Goal: Information Seeking & Learning: Check status

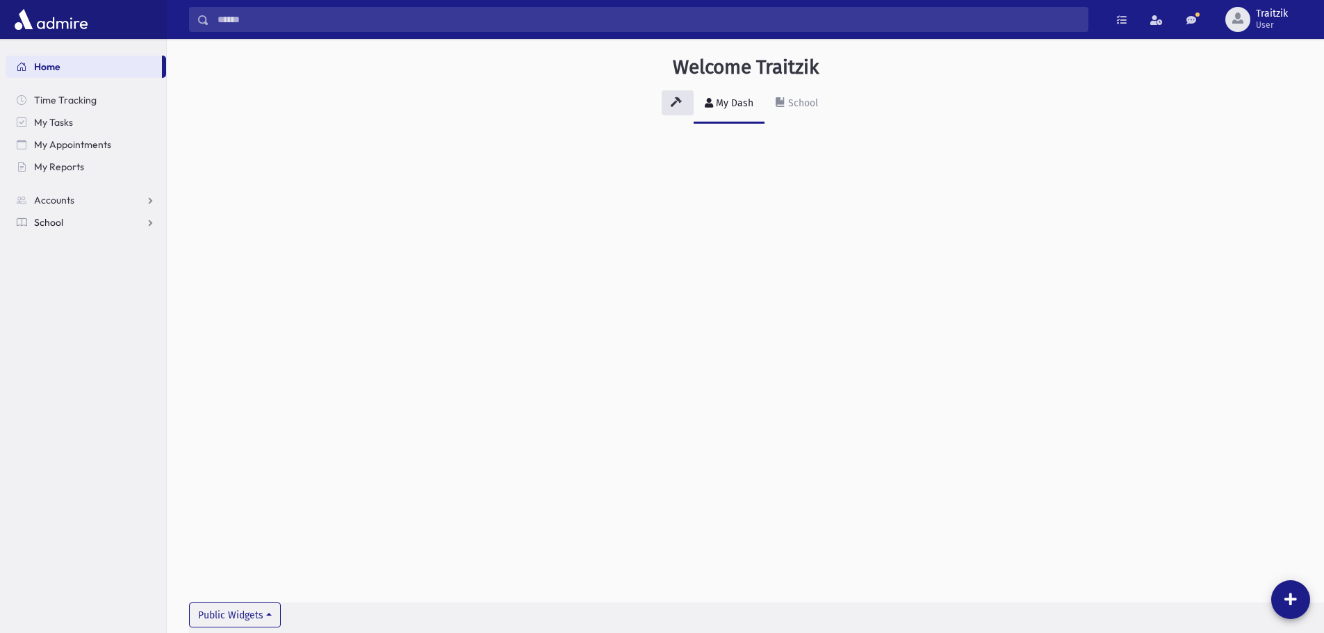
click at [49, 224] on span "School" at bounding box center [48, 222] width 29 height 13
click at [56, 246] on span "Students" at bounding box center [61, 244] width 38 height 13
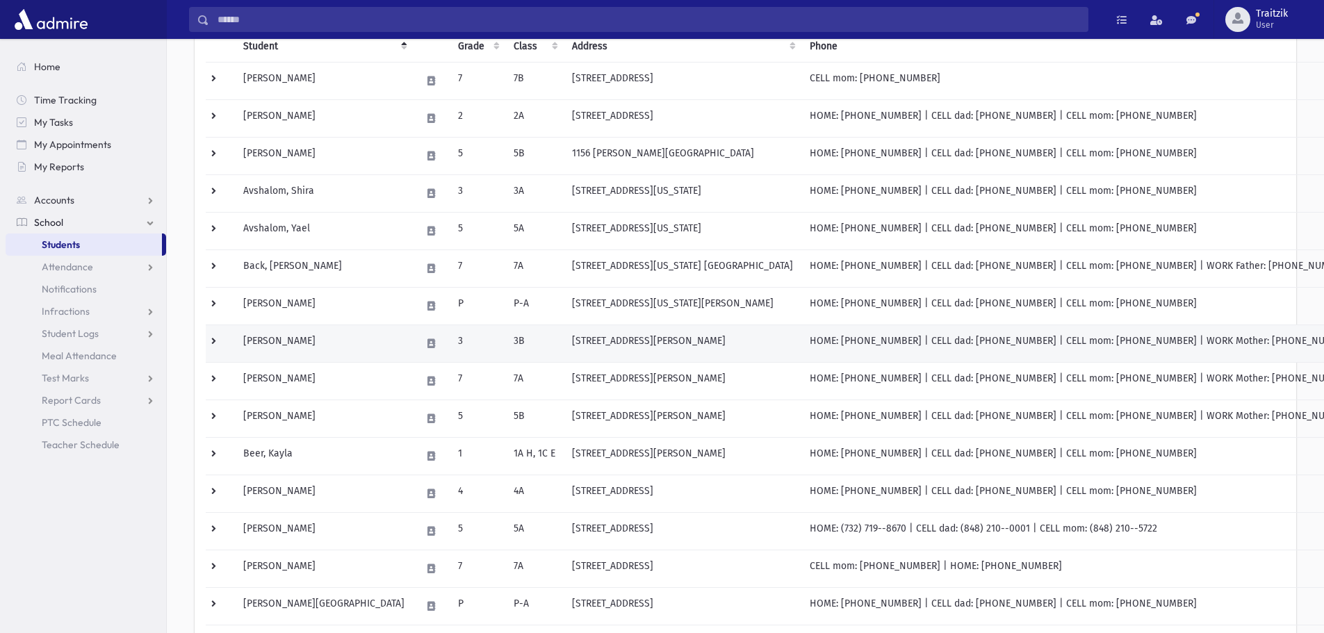
scroll to position [278, 0]
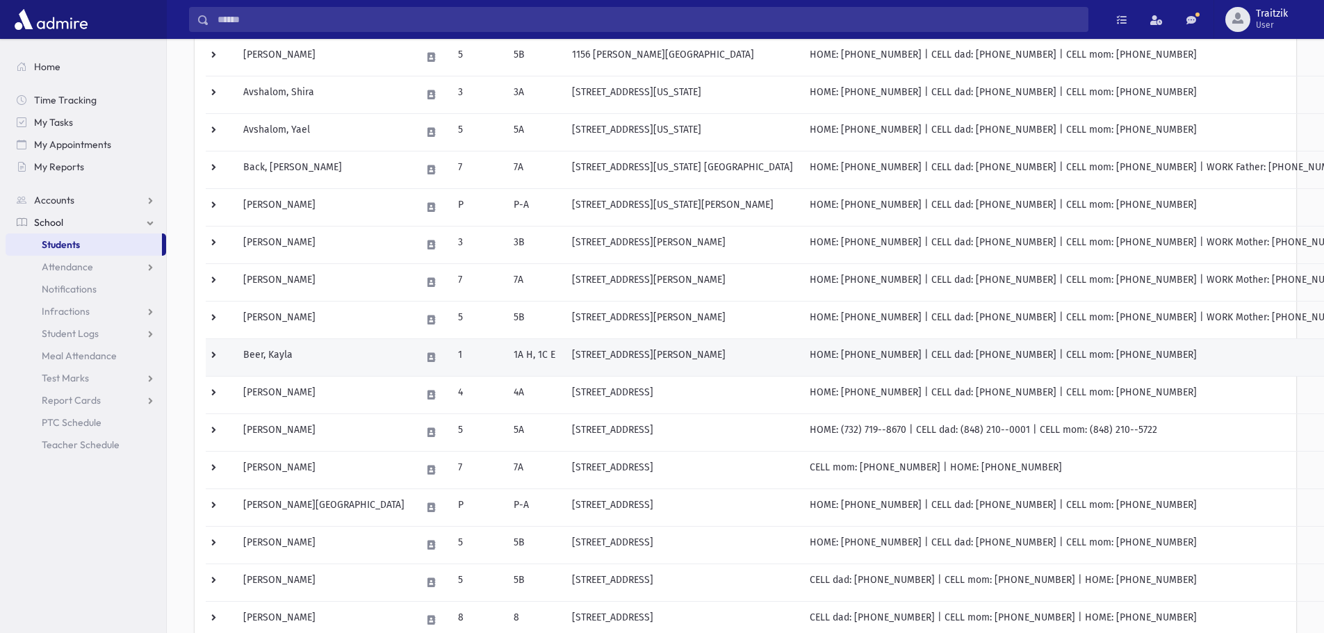
click at [297, 362] on td "Beer, Kayla" at bounding box center [324, 357] width 178 height 38
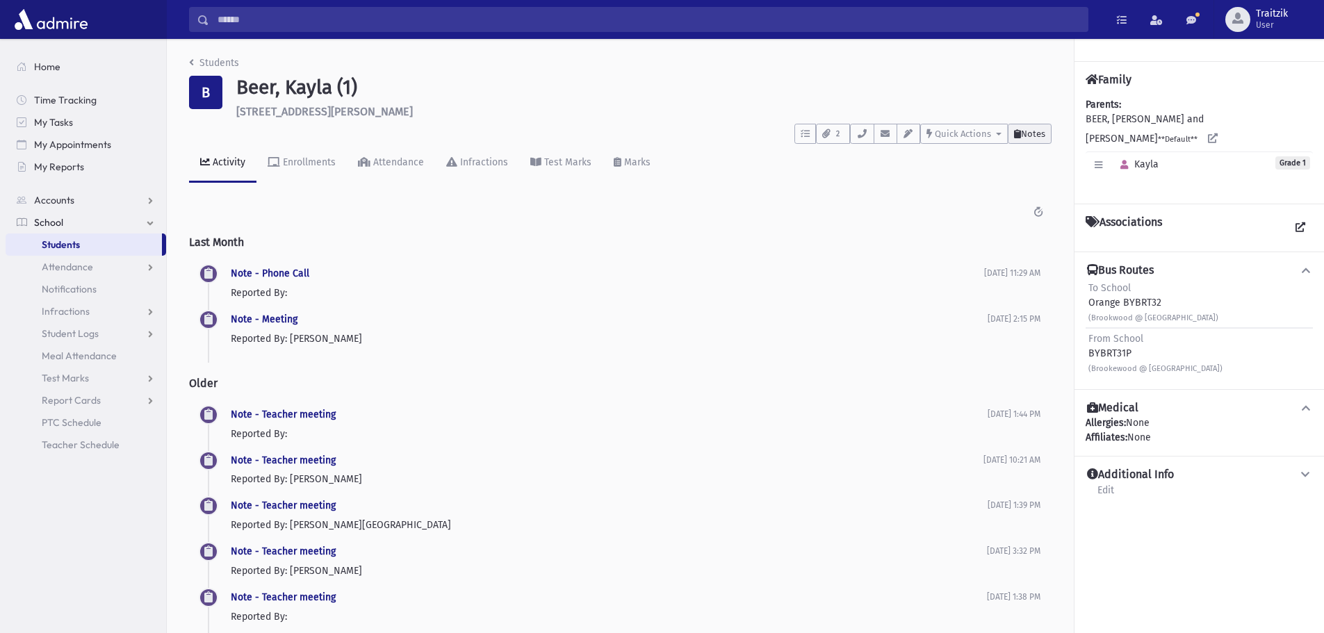
click at [1031, 141] on button "Notes" at bounding box center [1030, 134] width 44 height 20
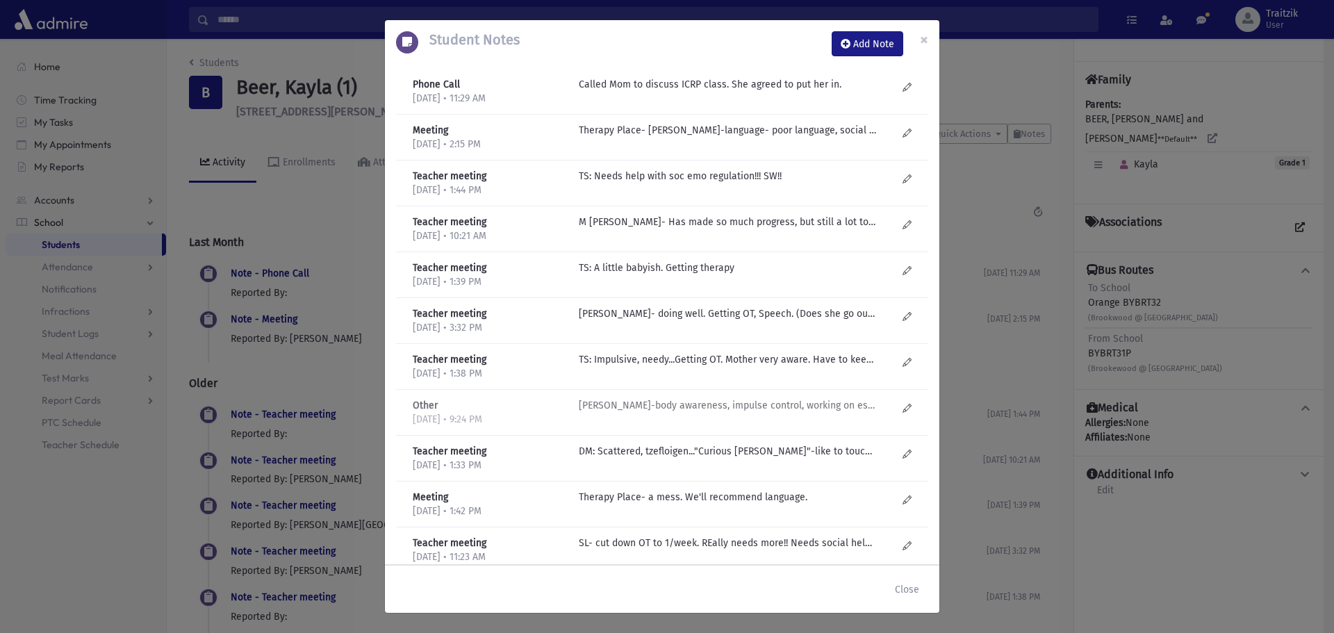
click at [733, 402] on p "C Kaplinsky-body awareness, impulse control, working on establishing rhythm. Co…" at bounding box center [727, 405] width 297 height 15
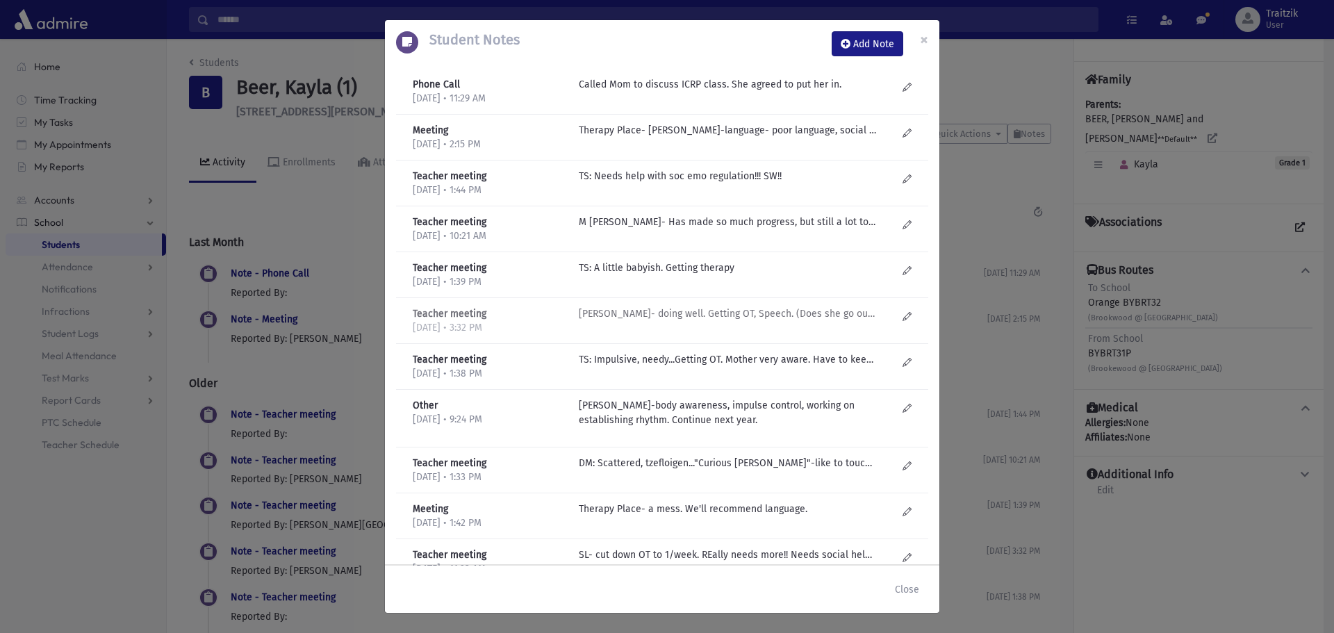
click at [721, 315] on p "M Gruner- doing well. Getting OT, Speech. (Does she go out for kriah?) Was doin…" at bounding box center [727, 313] width 297 height 15
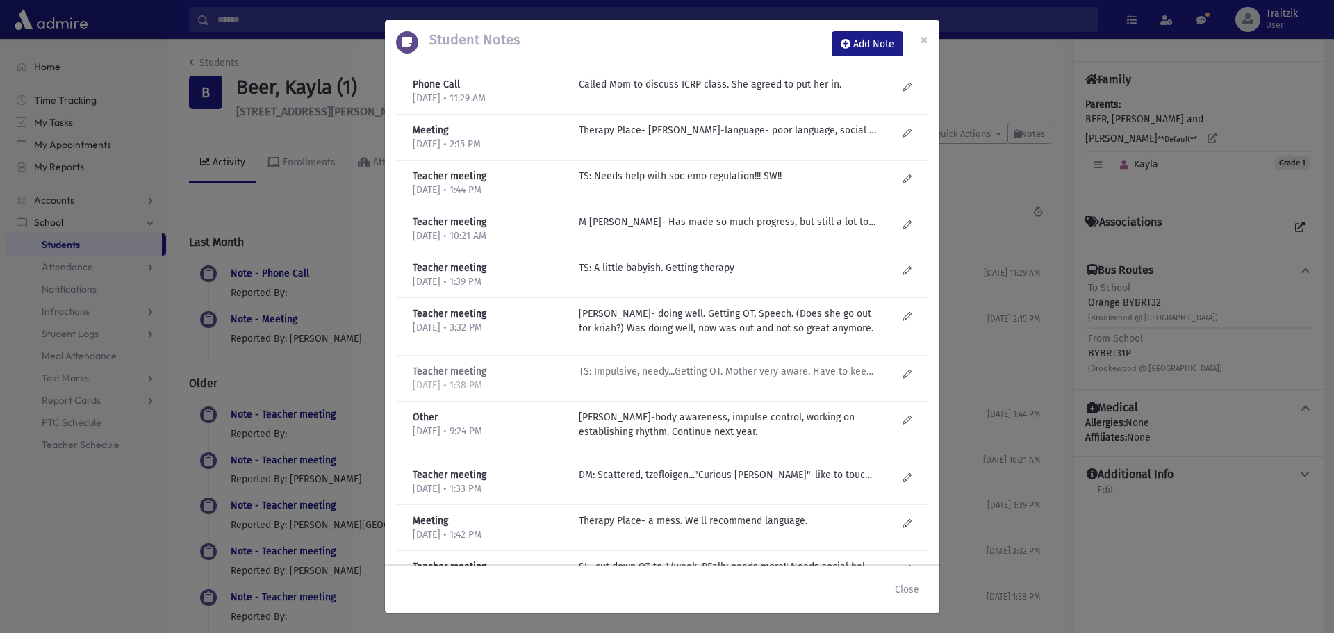
click at [712, 378] on p "TS: Impulsive, needy...Getting OT. Mother very aware. Have to keep an eye on so…" at bounding box center [727, 371] width 297 height 15
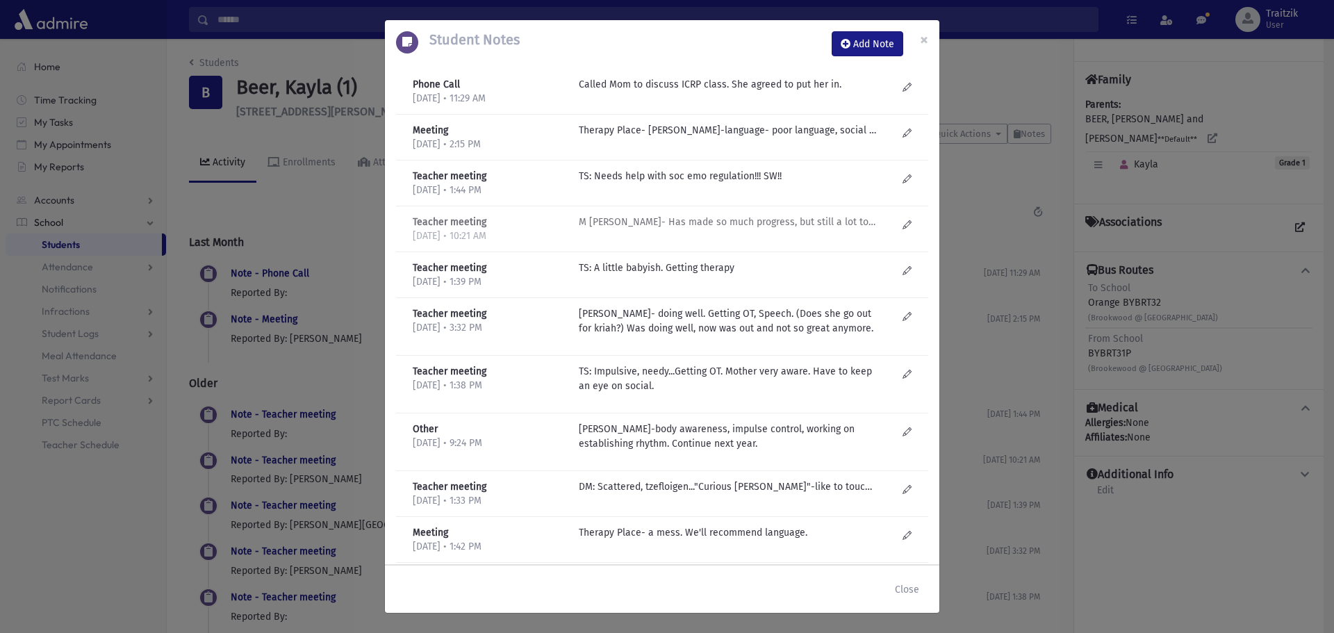
click at [712, 227] on p "M Gruner- Has made so much progress, but still a lot to go. Can be silly and fr…" at bounding box center [727, 222] width 297 height 15
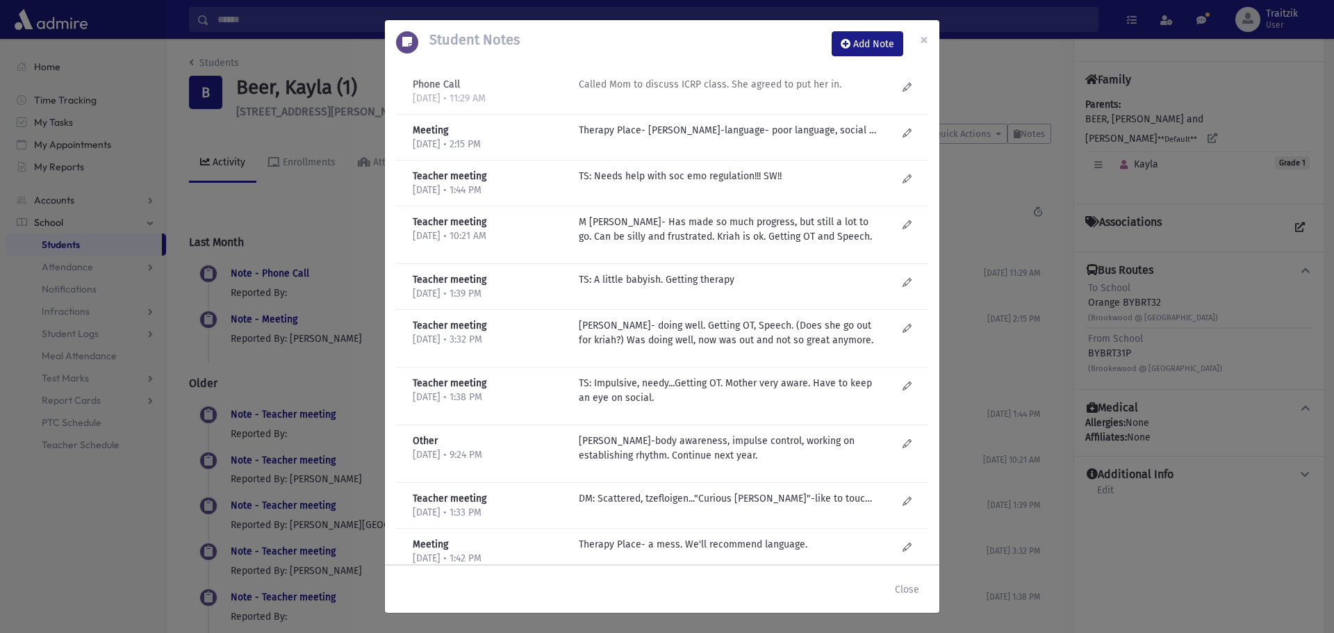
click at [738, 86] on p "Called Mom to discuss ICRP class. She agreed to put her in." at bounding box center [727, 84] width 297 height 15
click at [908, 591] on button "Close" at bounding box center [907, 589] width 42 height 25
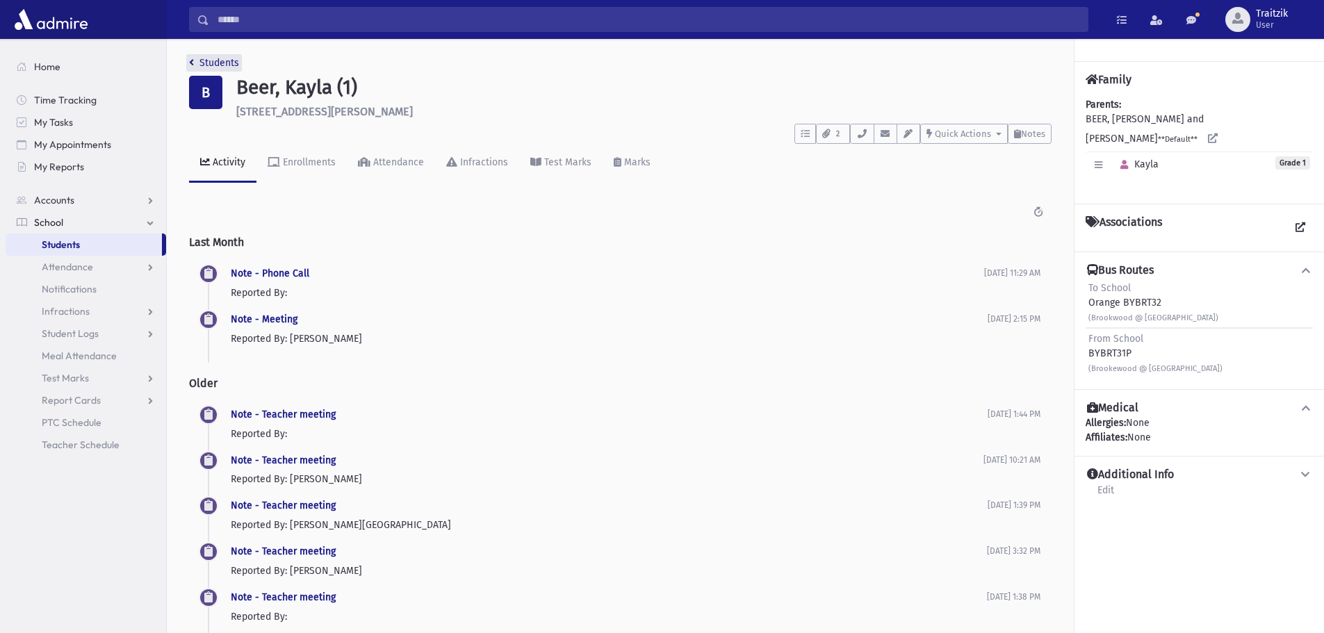
click at [194, 67] on link "Students" at bounding box center [214, 63] width 50 height 12
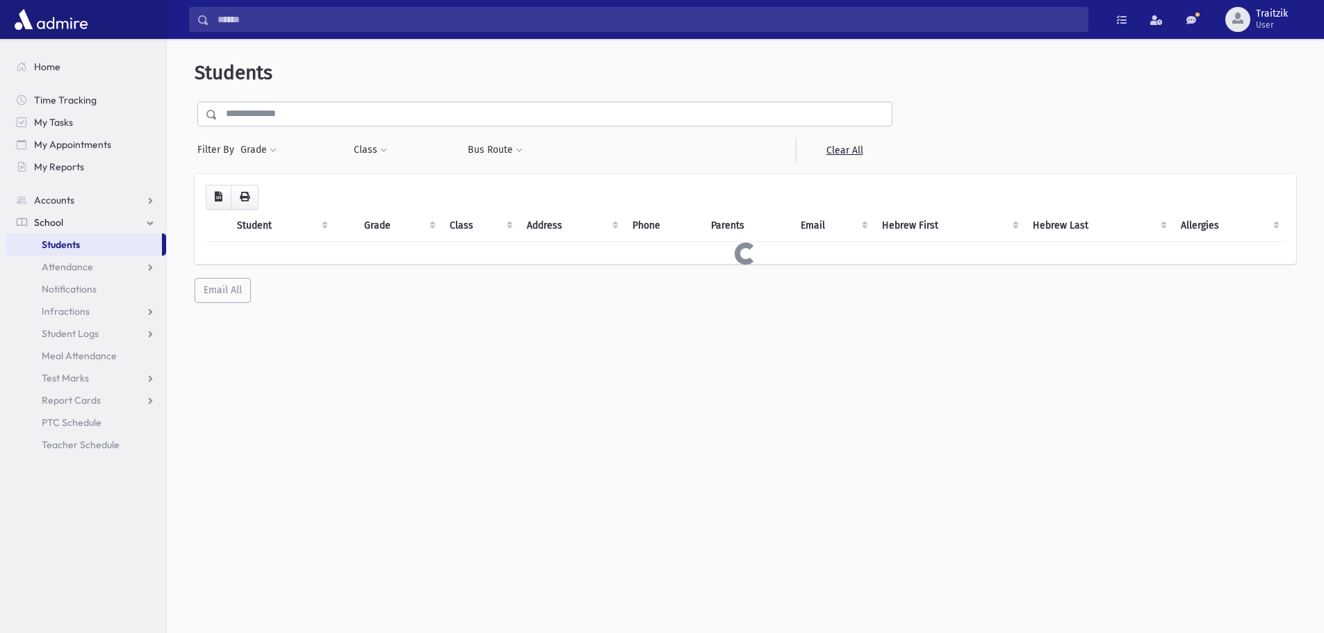
select select
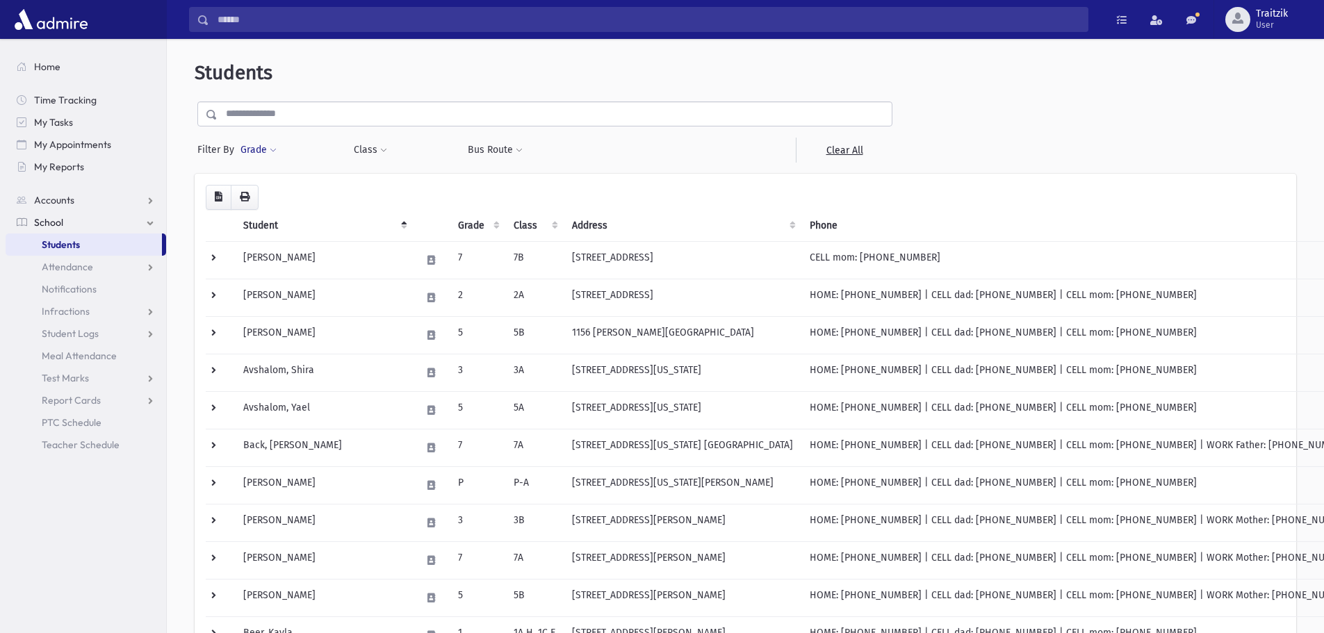
click at [270, 145] on button "Grade" at bounding box center [259, 150] width 38 height 25
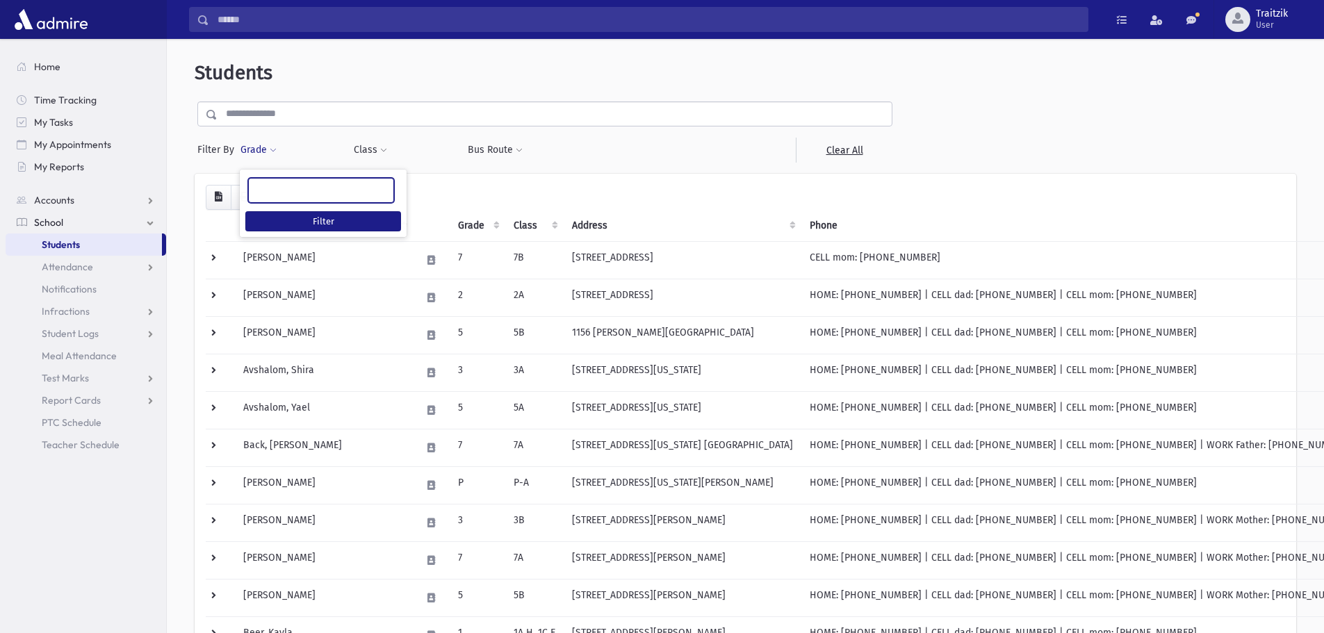
click at [282, 181] on ul at bounding box center [321, 189] width 145 height 21
type input "*"
select select "*"
click at [375, 148] on button "Class" at bounding box center [370, 150] width 35 height 25
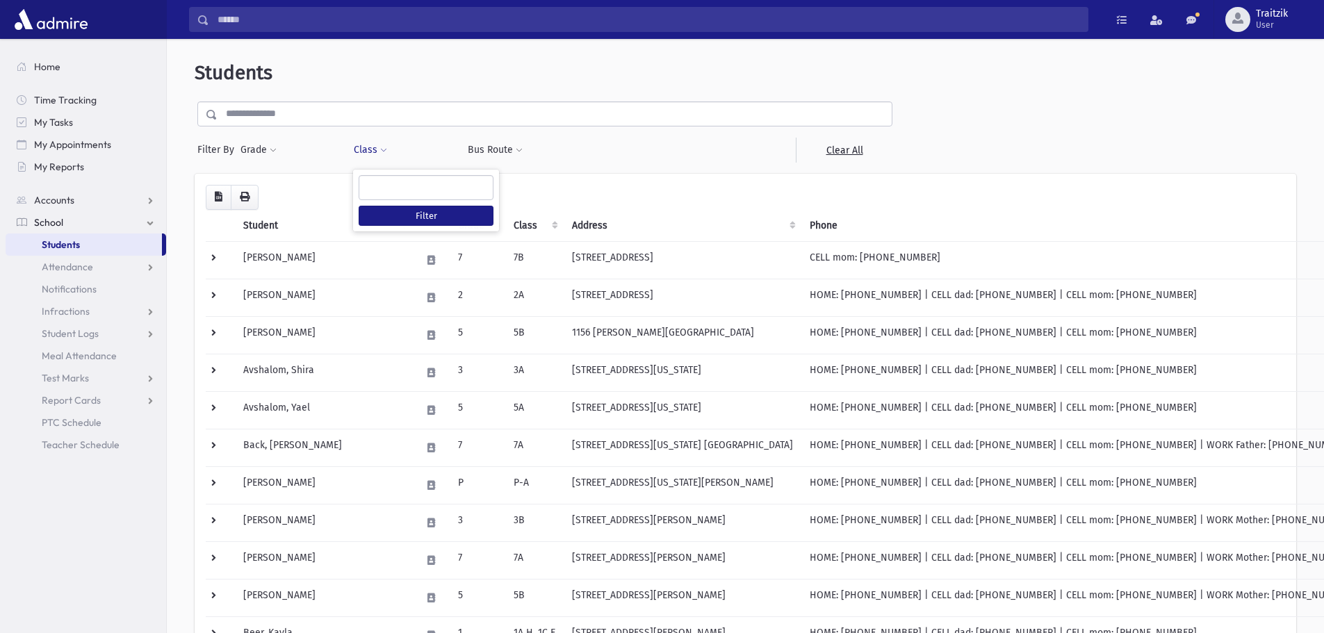
click at [377, 180] on ul at bounding box center [425, 186] width 133 height 21
type input "**"
select select "**"
click at [396, 206] on button "Filter" at bounding box center [426, 216] width 135 height 20
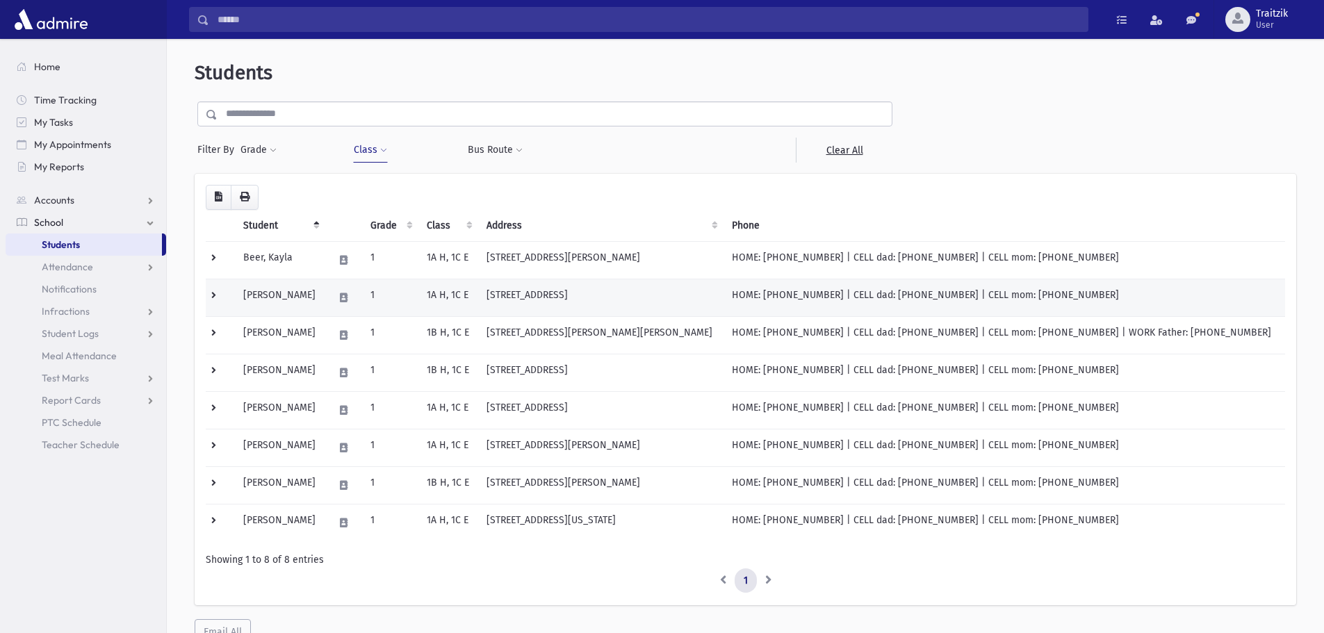
click at [478, 289] on td "1A H, 1C E" at bounding box center [448, 298] width 60 height 38
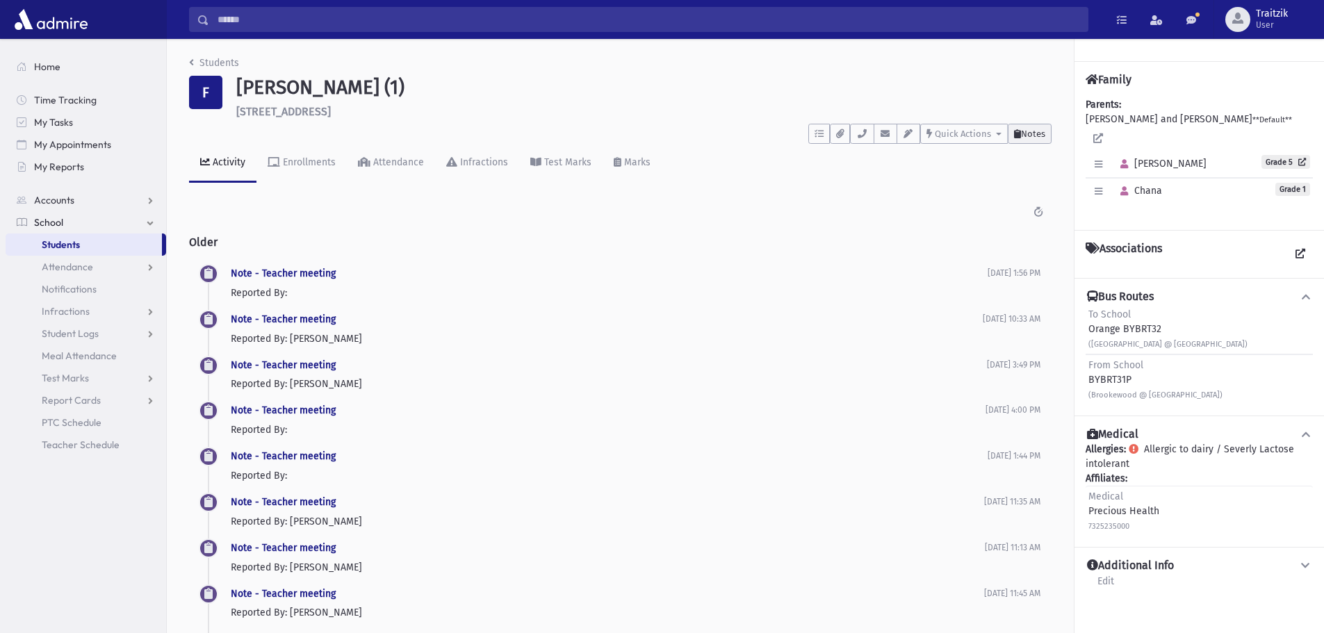
click at [1031, 132] on span "Notes" at bounding box center [1033, 134] width 24 height 10
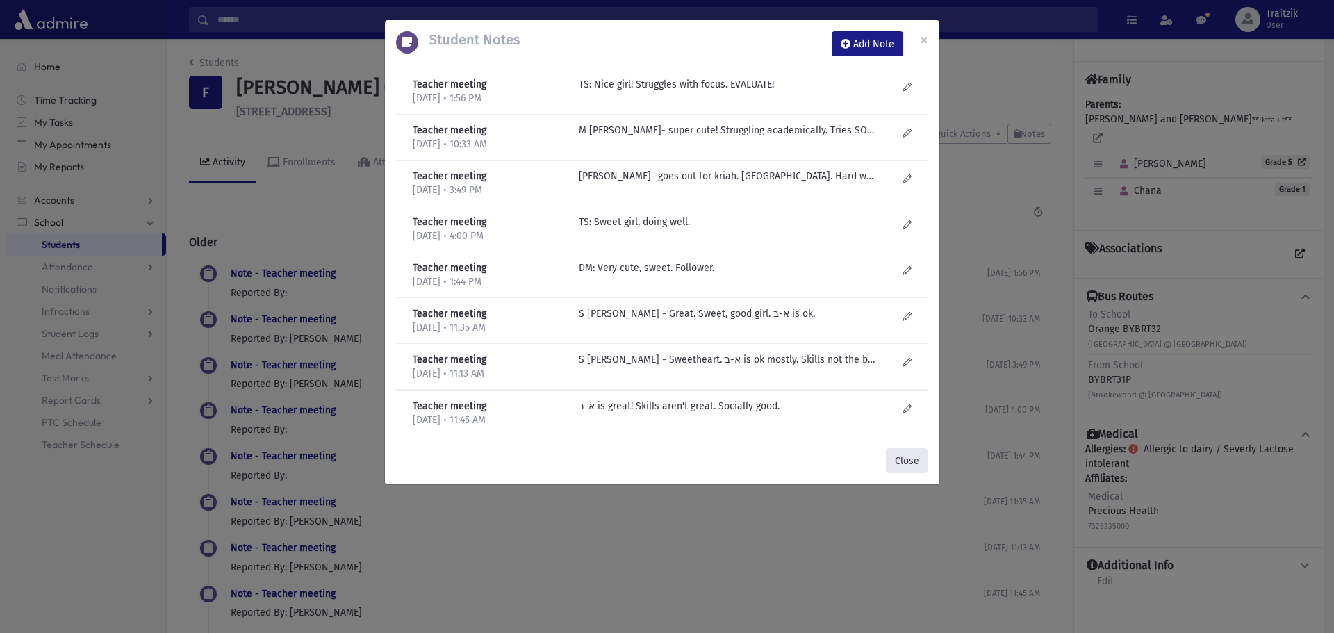
click at [899, 461] on button "Close" at bounding box center [907, 460] width 42 height 25
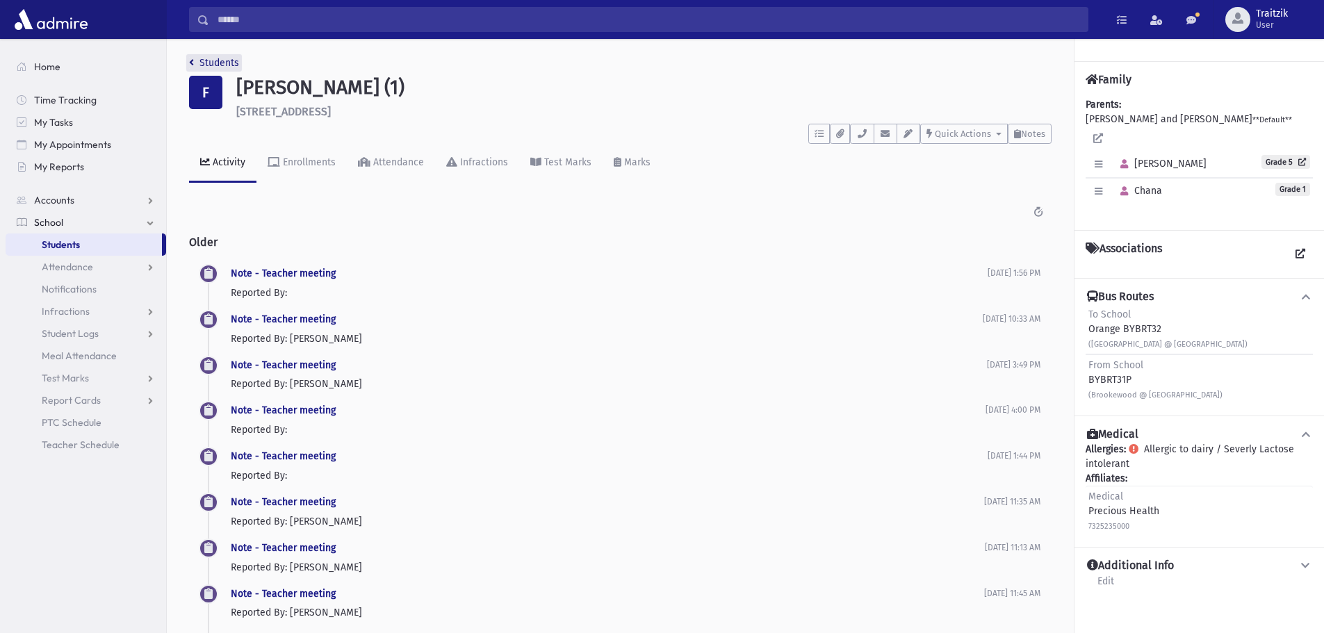
click at [189, 63] on icon "breadcrumb" at bounding box center [191, 63] width 5 height 10
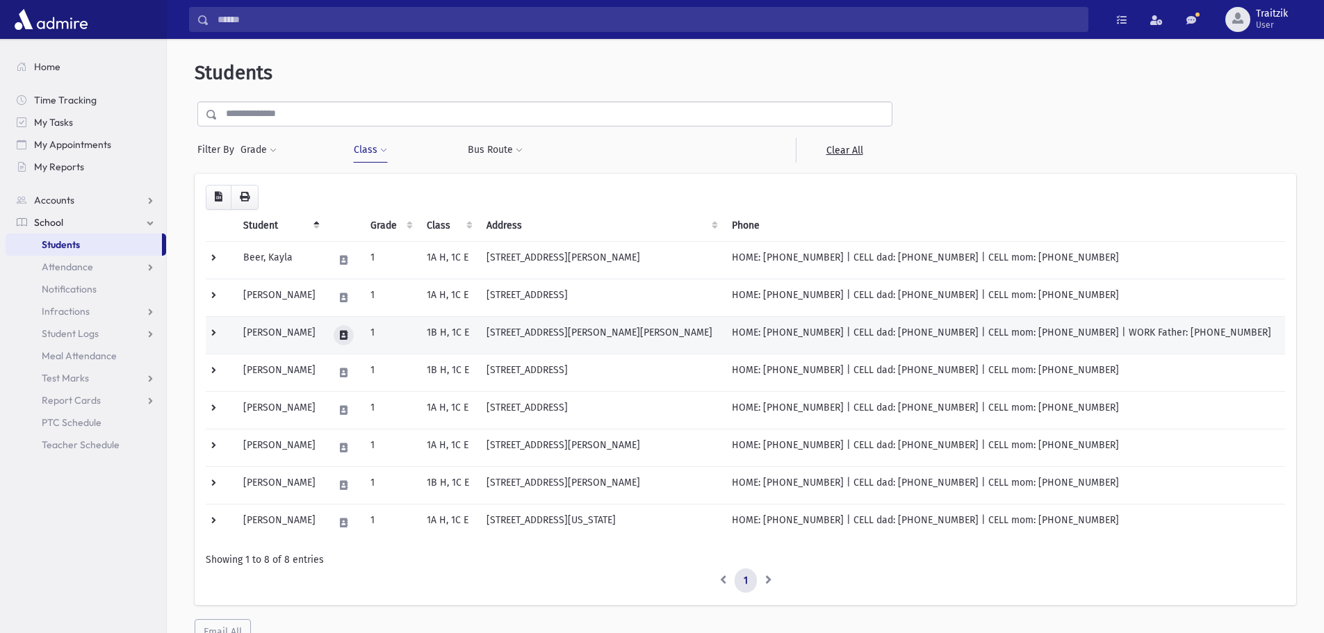
click at [354, 339] on button at bounding box center [344, 335] width 20 height 20
click at [303, 338] on td "[PERSON_NAME]" at bounding box center [280, 335] width 90 height 38
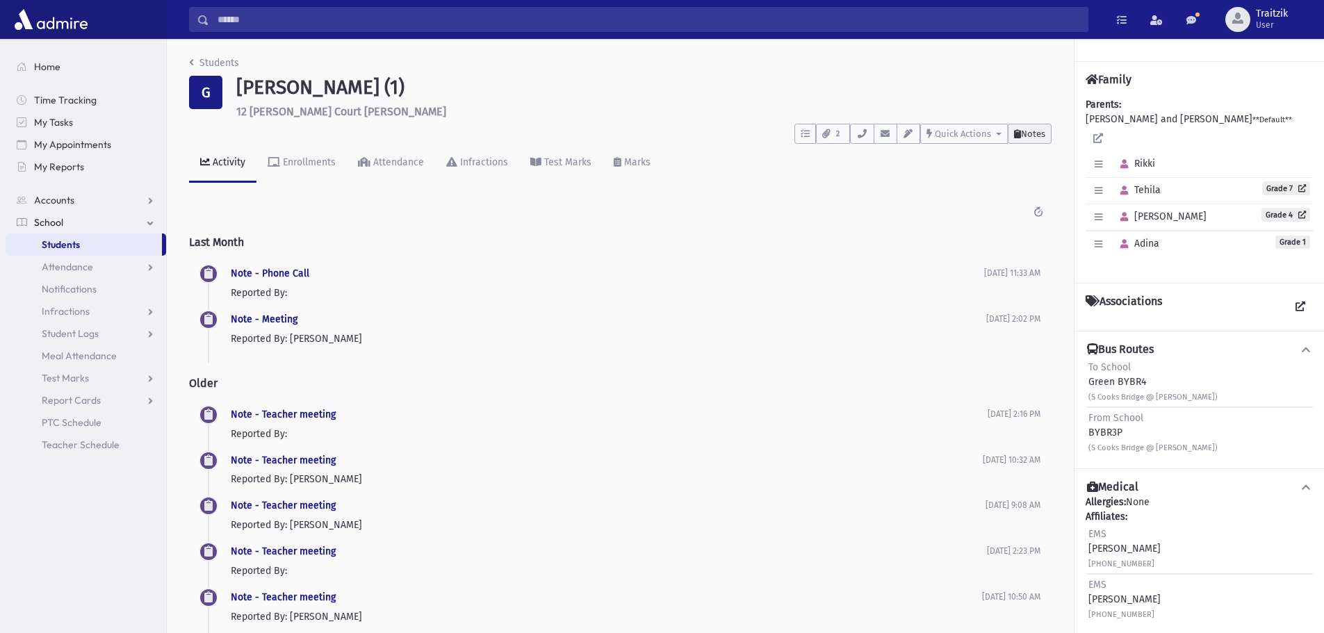
click at [1037, 139] on button "Notes" at bounding box center [1030, 134] width 44 height 20
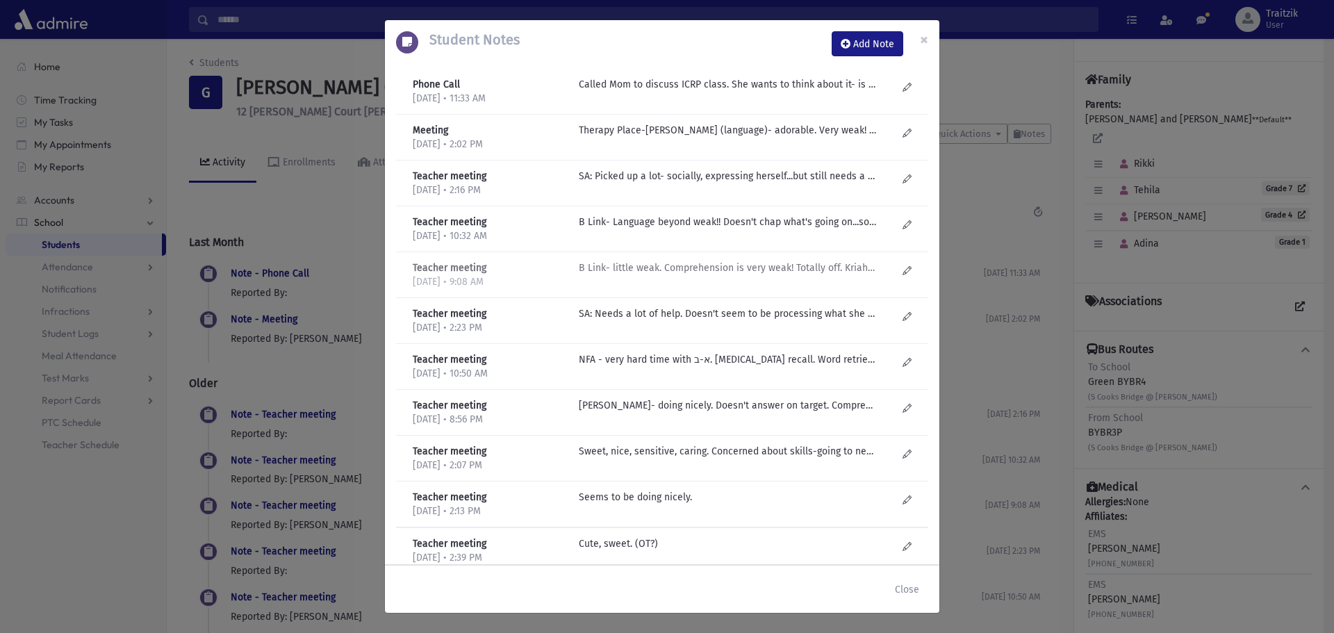
click at [773, 270] on p "B Link- little weak. Comprehension is very weak! Totally off. Kriah not as bad-…" at bounding box center [727, 268] width 297 height 15
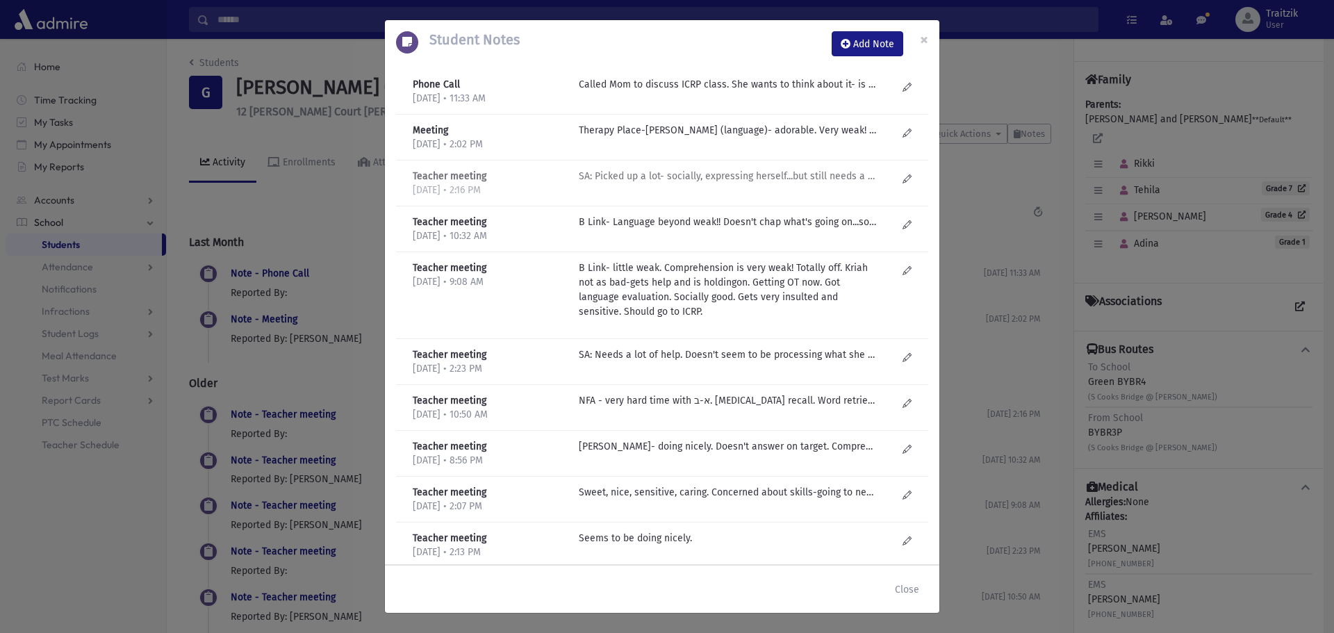
click at [710, 178] on p "SA: Picked up a lot- socially, expressing herself...but still needs a lot of he…" at bounding box center [727, 176] width 297 height 15
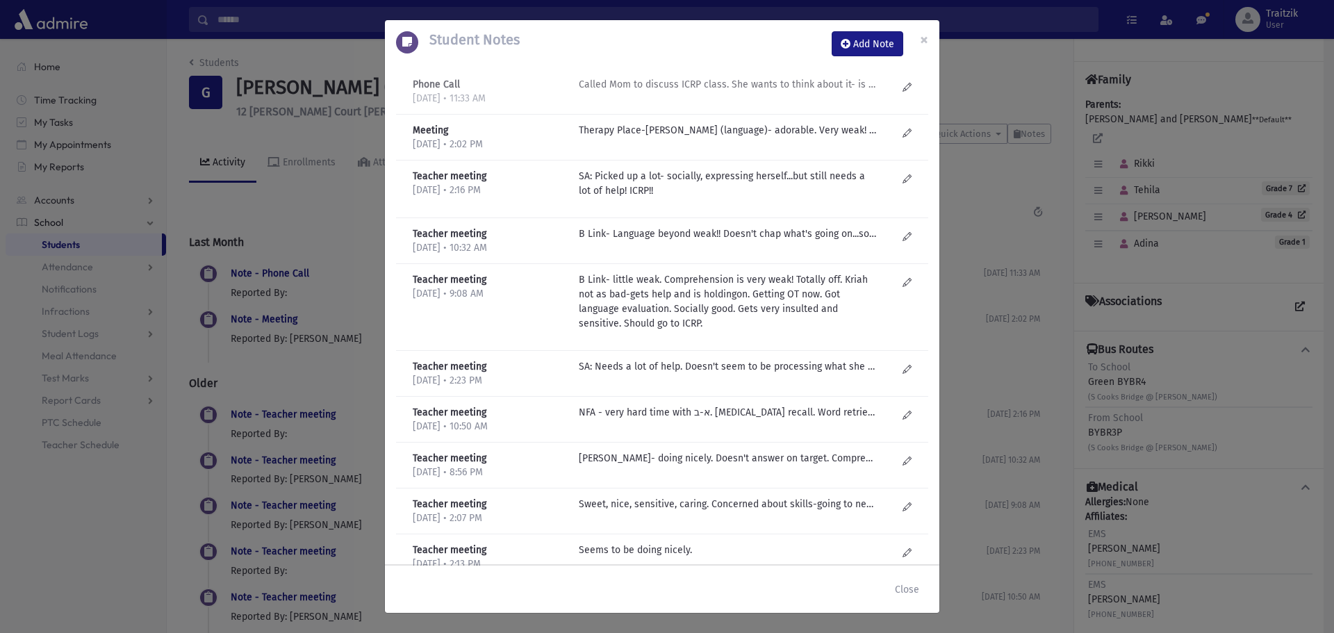
click at [673, 81] on p "Called Mom to discuss ICRP class. She wants to think about it- is worried about…" at bounding box center [727, 84] width 297 height 15
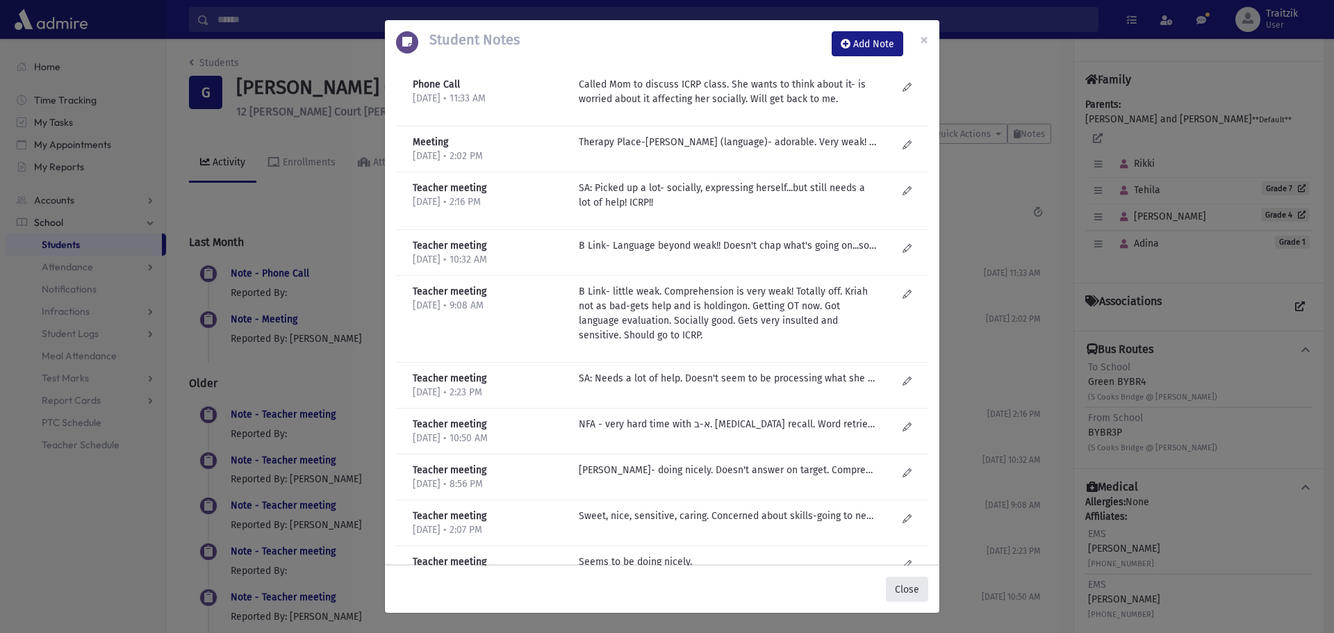
click at [914, 594] on button "Close" at bounding box center [907, 589] width 42 height 25
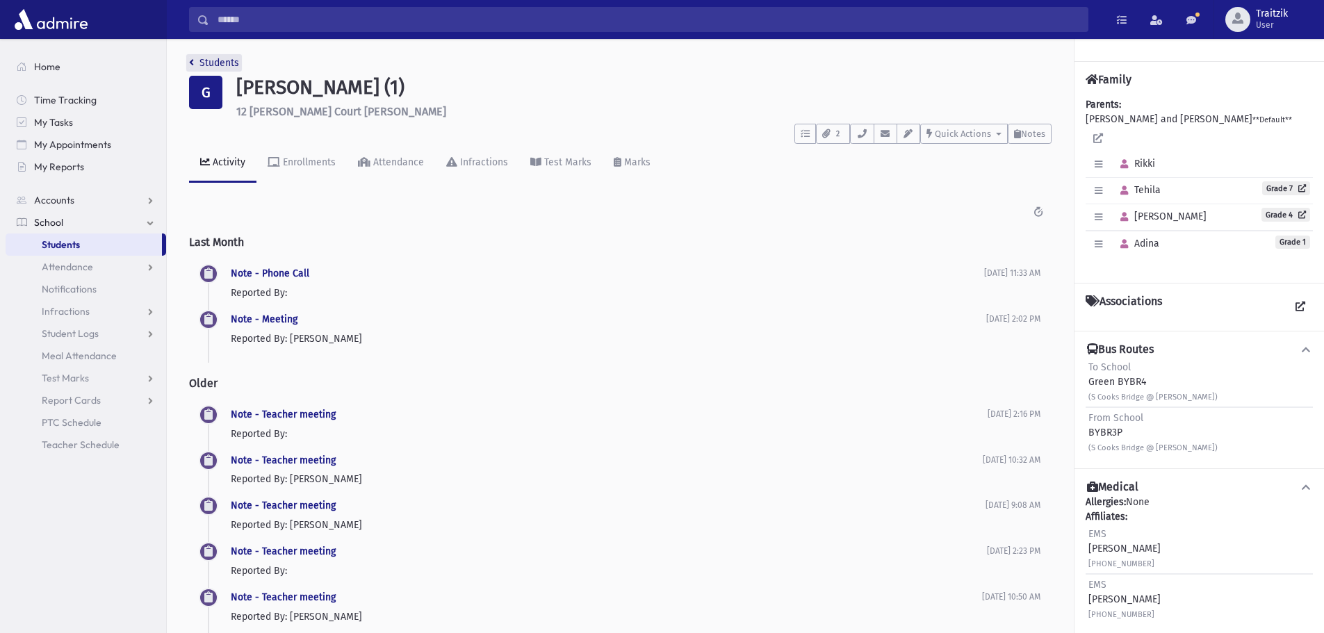
click at [190, 65] on icon "breadcrumb" at bounding box center [191, 63] width 5 height 10
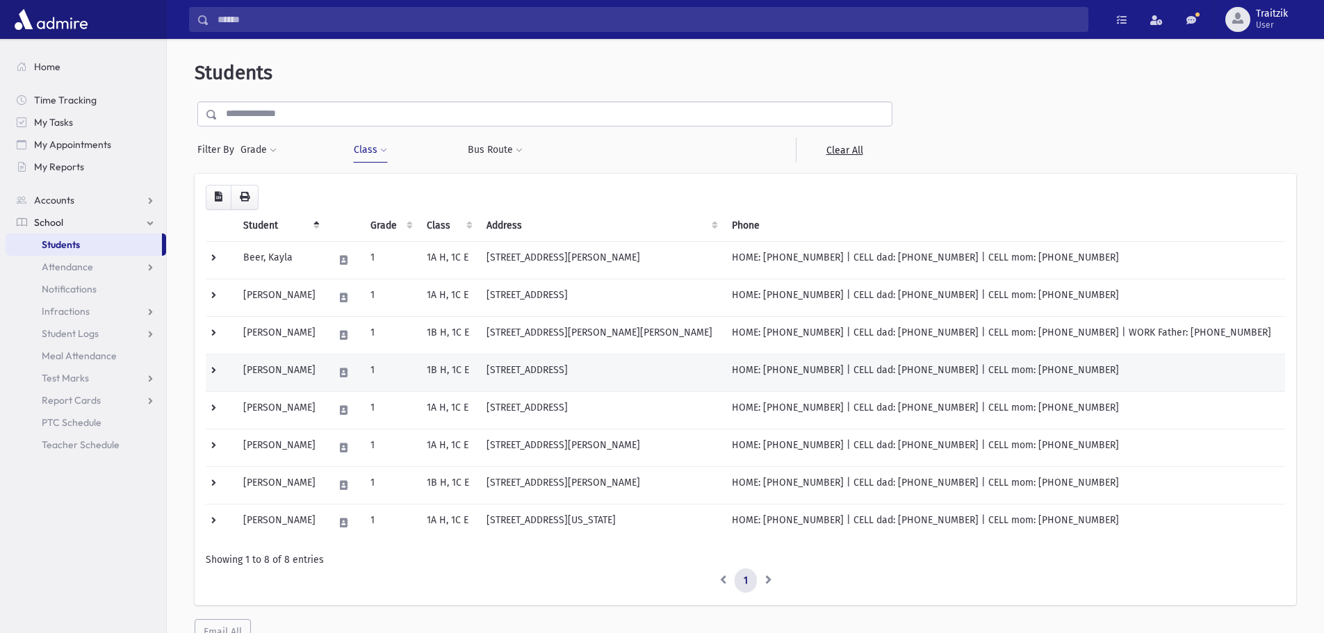
click at [304, 379] on td "[PERSON_NAME]" at bounding box center [280, 373] width 90 height 38
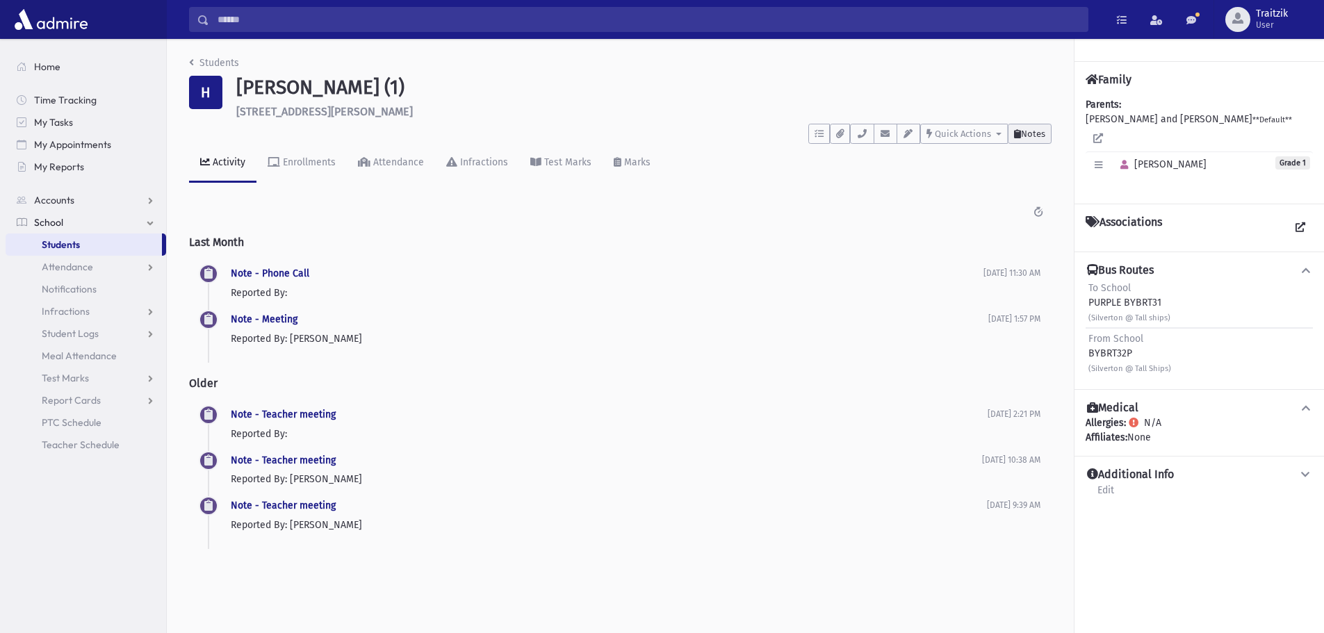
click at [1042, 136] on span "Notes" at bounding box center [1033, 134] width 24 height 10
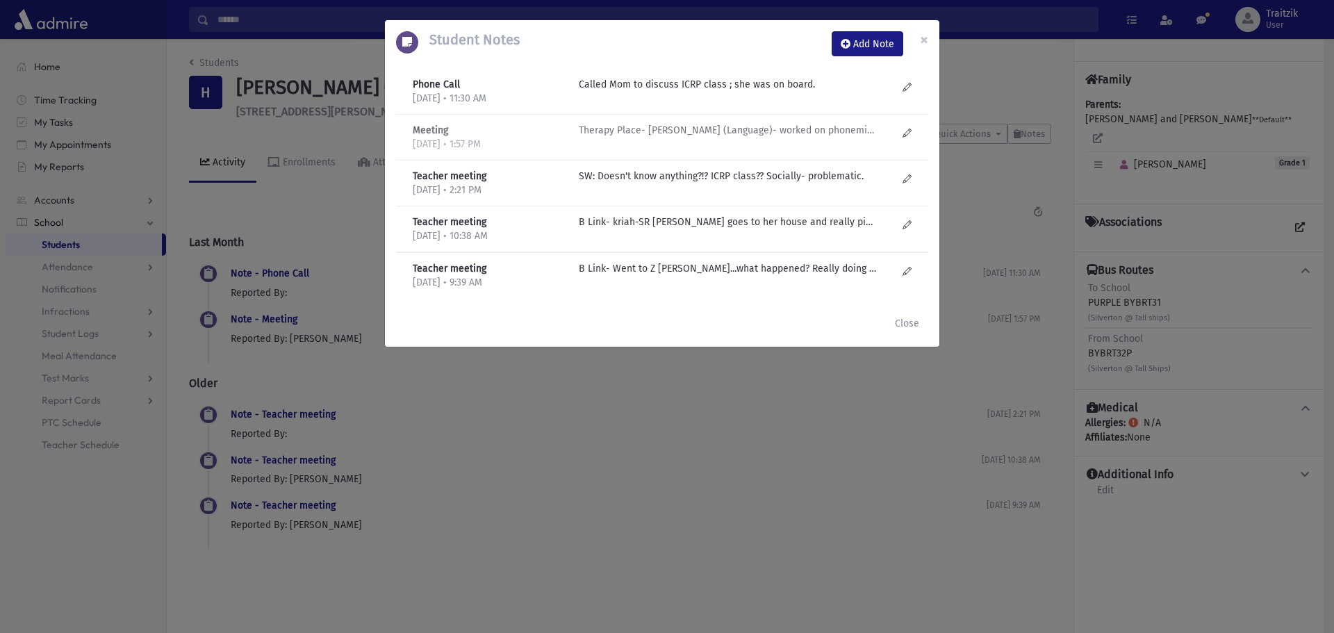
click at [808, 132] on p "Therapy Place- [PERSON_NAME] (Language)- worked on phonemic awareness, made pro…" at bounding box center [727, 130] width 297 height 15
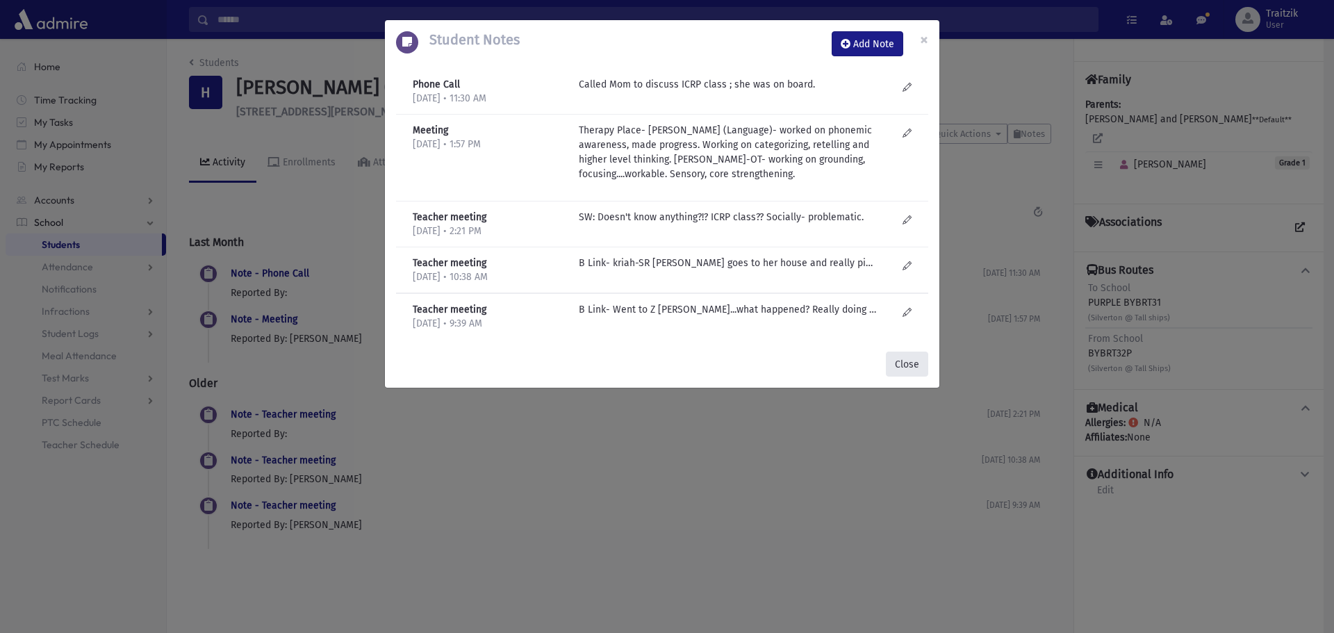
click at [897, 362] on button "Close" at bounding box center [907, 364] width 42 height 25
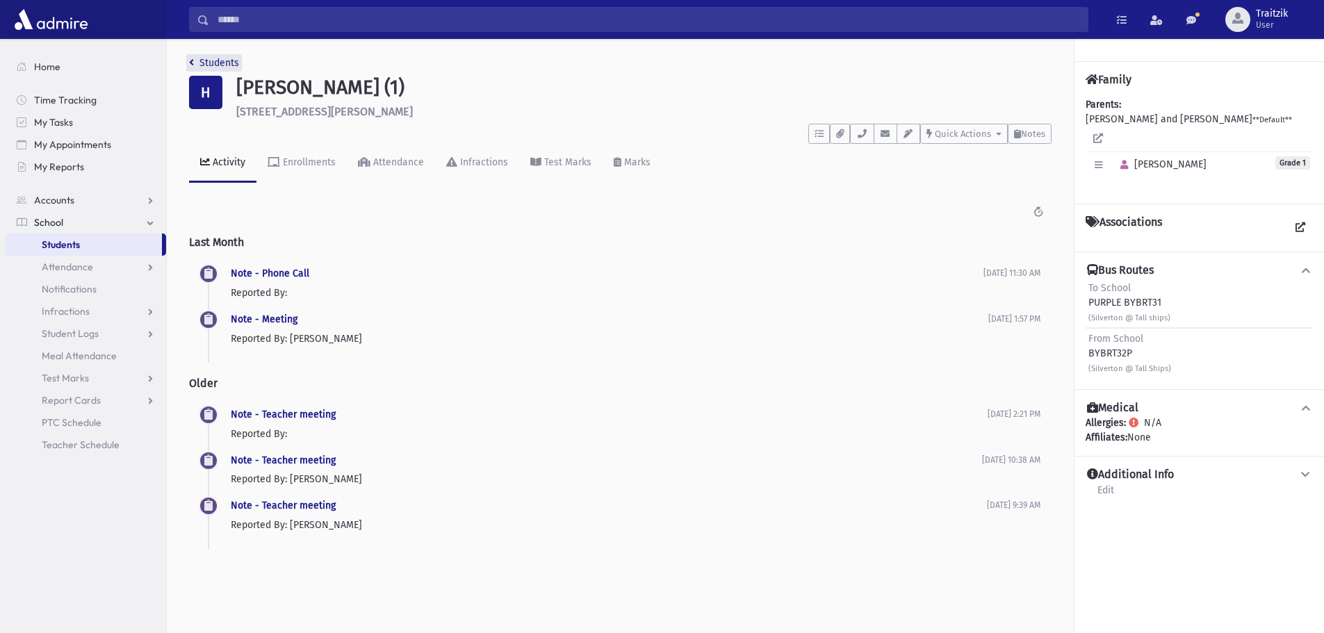
click at [193, 61] on icon "breadcrumb" at bounding box center [191, 63] width 5 height 10
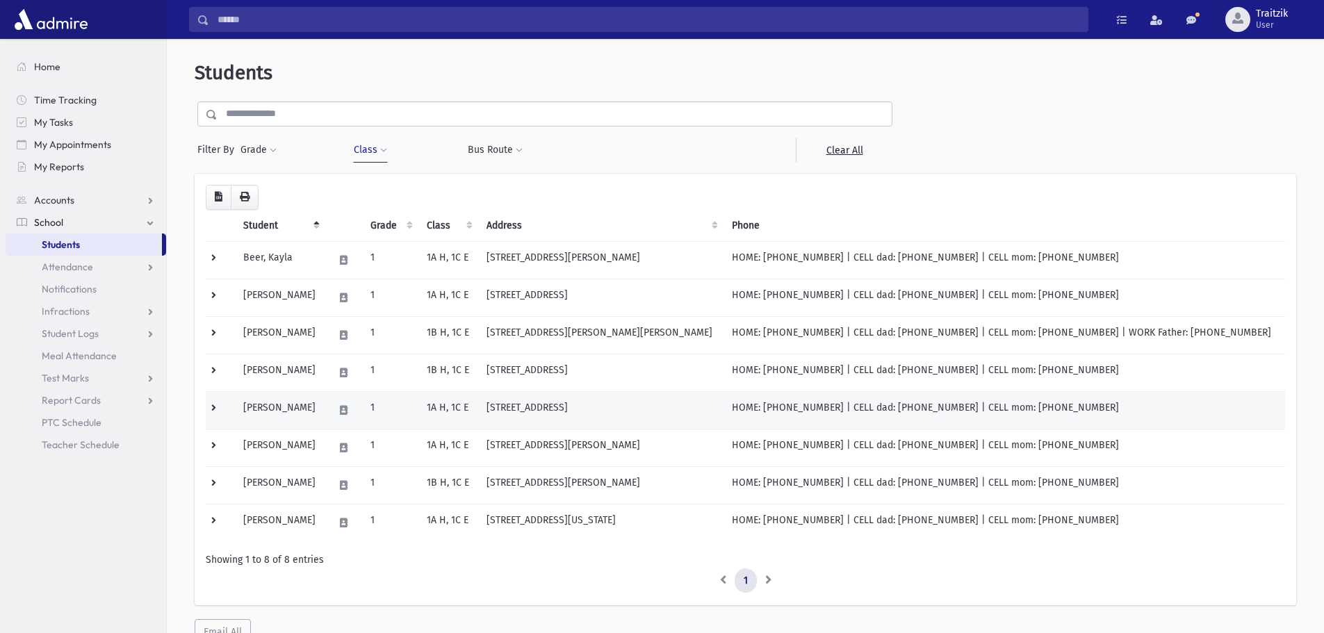
click at [418, 416] on td "1" at bounding box center [390, 410] width 56 height 38
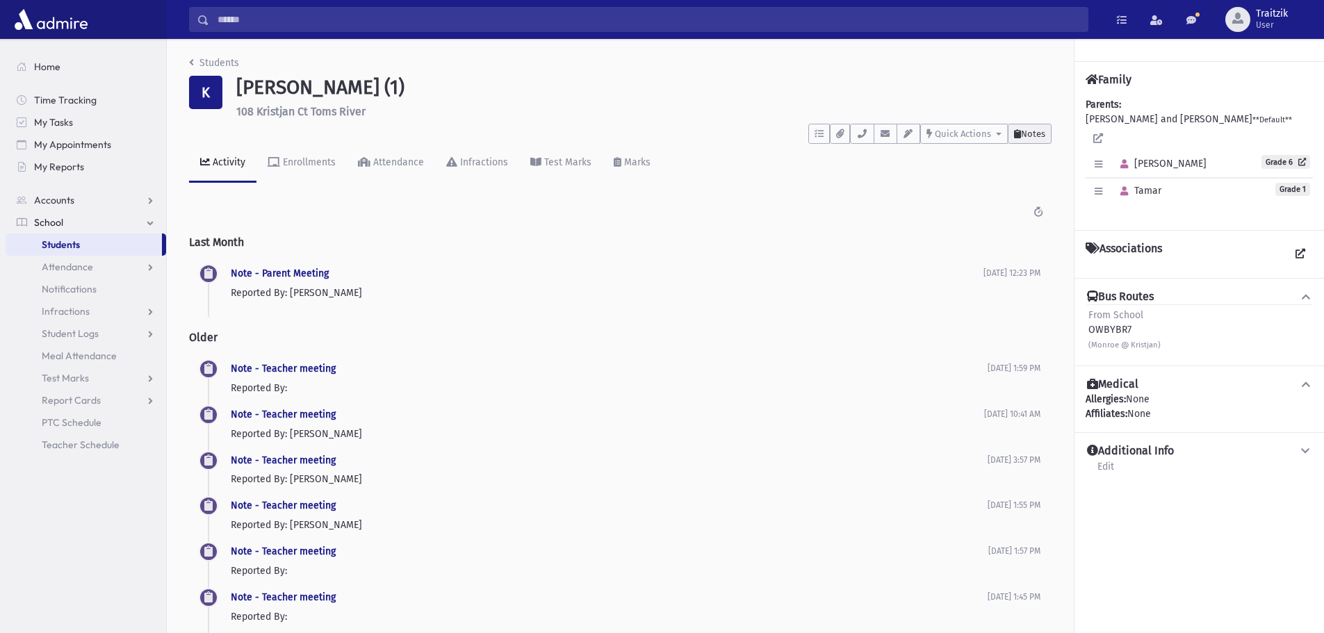
click at [1028, 129] on span "Notes" at bounding box center [1033, 134] width 24 height 10
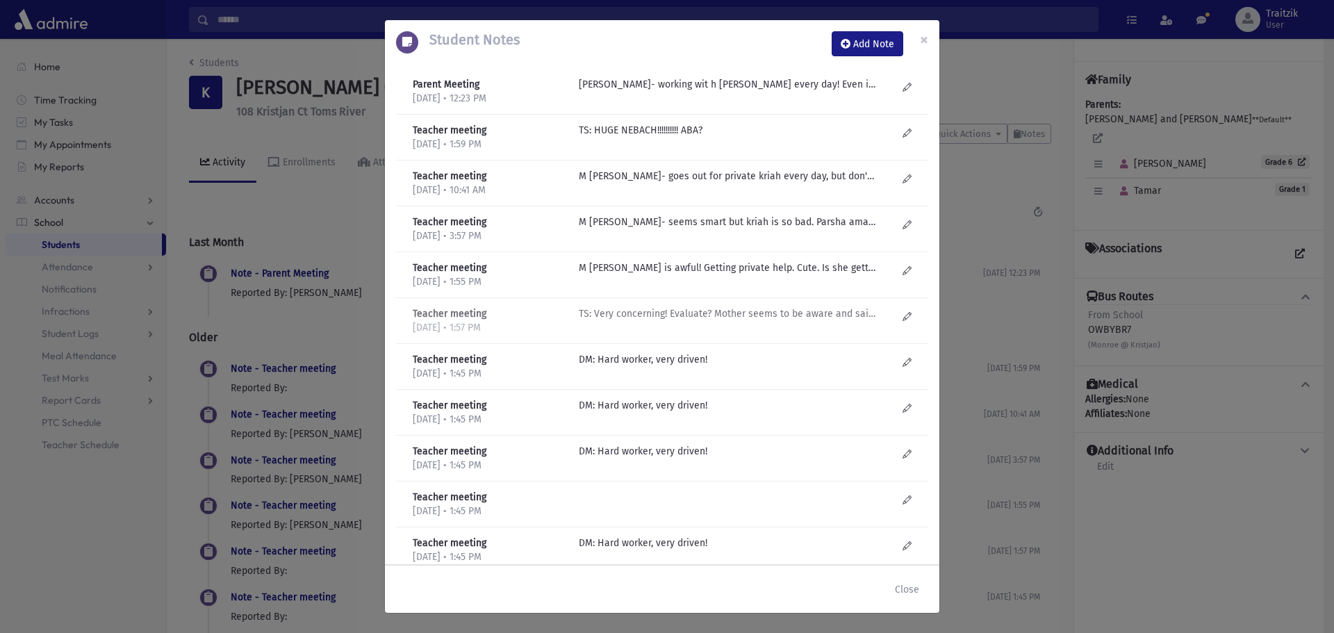
click at [791, 311] on p "TS: Very concerning! Evaluate? Mother seems to be aware and said she may want t…" at bounding box center [727, 313] width 297 height 15
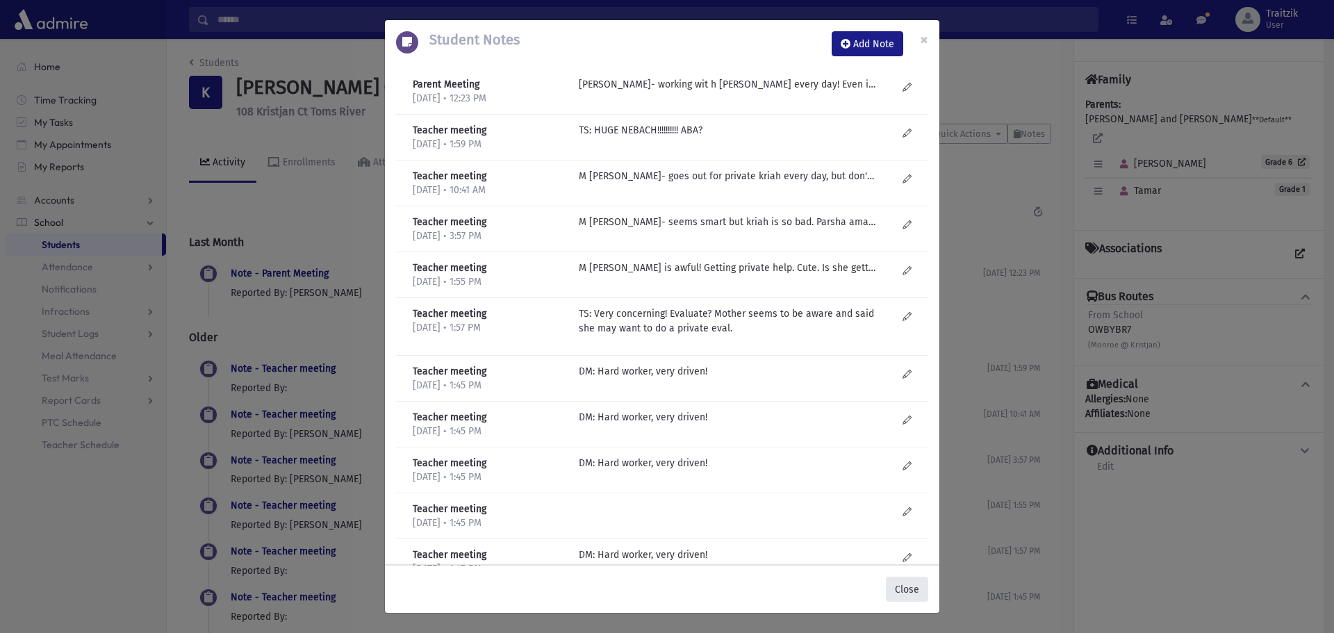
click at [921, 590] on button "Close" at bounding box center [907, 589] width 42 height 25
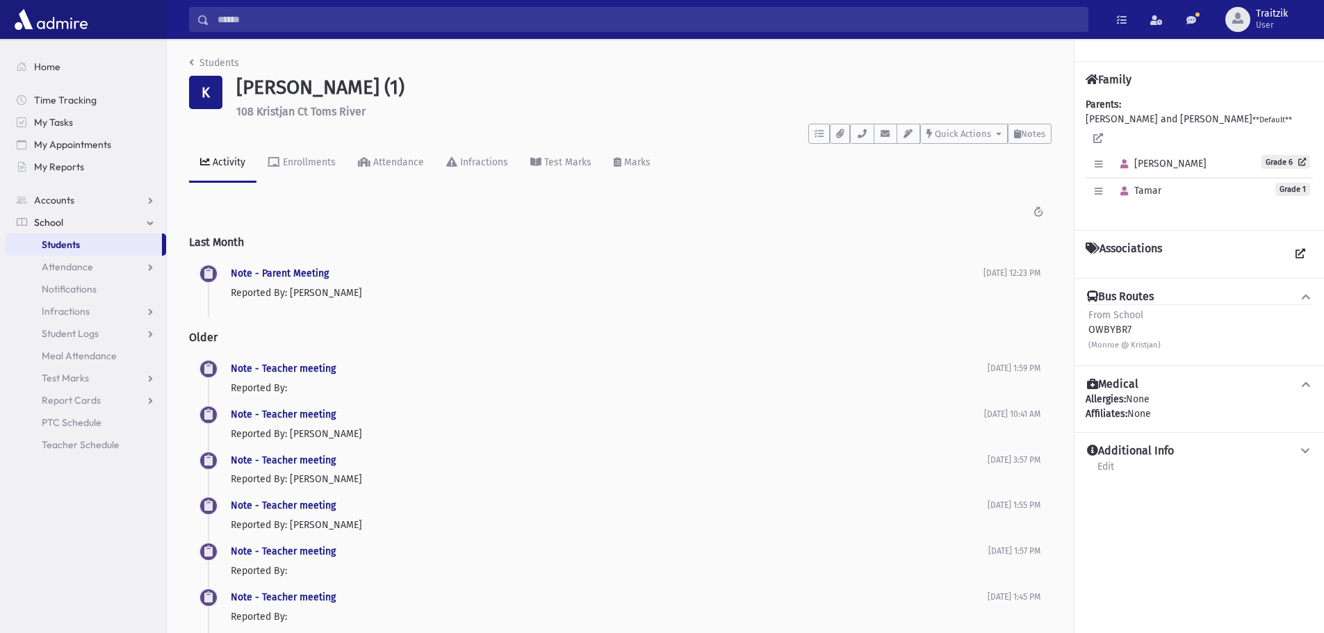
click at [188, 61] on div "Students K Katz, Tamar (1) 108 Kristjan Ct Toms River **** To Do's No open task…" at bounding box center [620, 515] width 907 height 952
click at [193, 61] on icon "breadcrumb" at bounding box center [191, 63] width 5 height 10
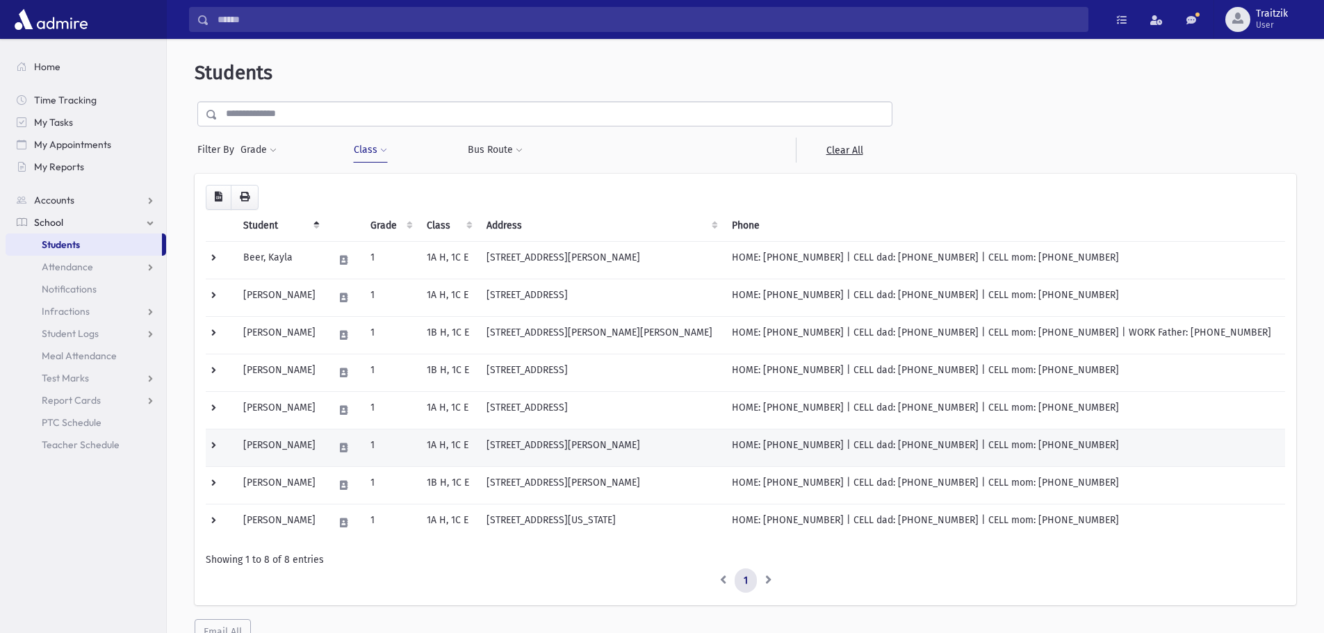
click at [445, 452] on td "1A H, 1C E" at bounding box center [448, 448] width 60 height 38
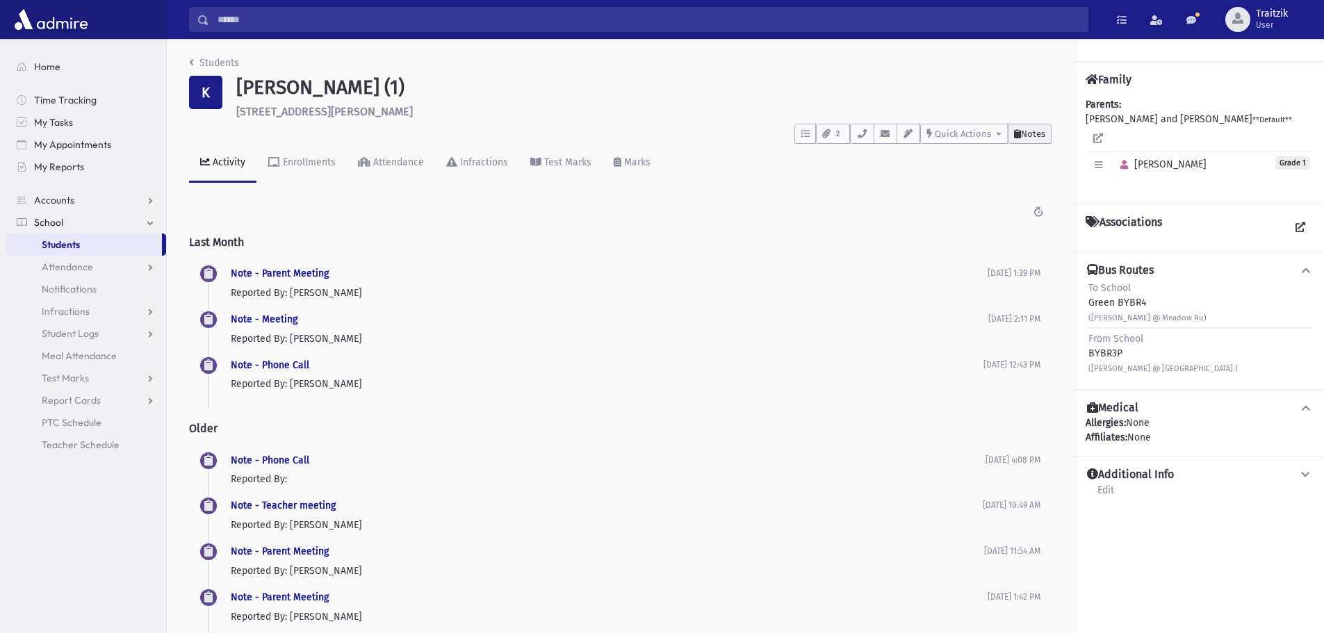
click at [1036, 130] on span "Notes" at bounding box center [1033, 134] width 24 height 10
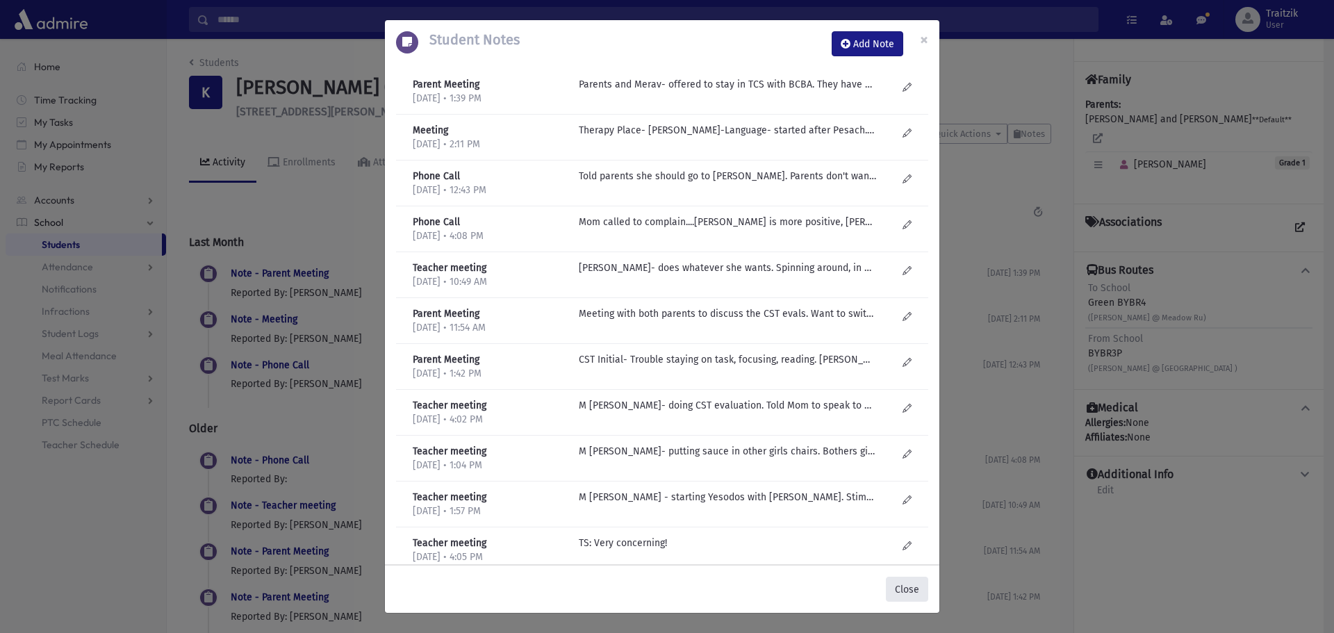
click at [904, 585] on button "Close" at bounding box center [907, 589] width 42 height 25
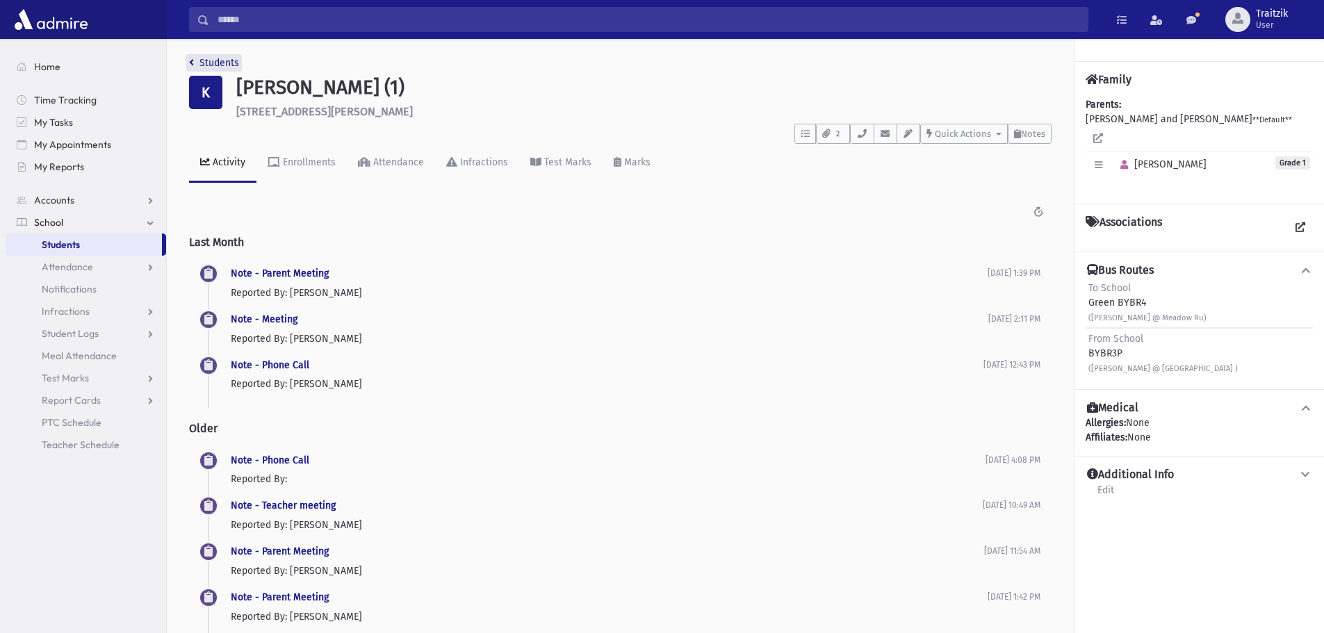
click at [192, 63] on icon "breadcrumb" at bounding box center [191, 63] width 5 height 10
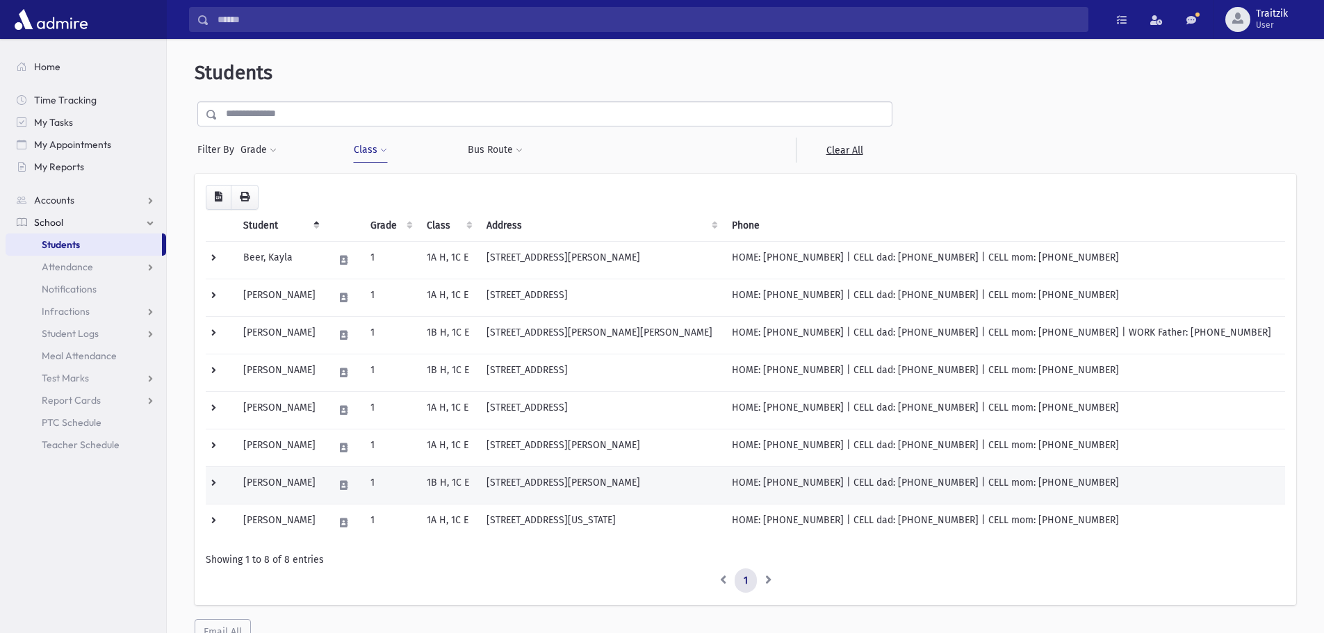
click at [407, 484] on td "1" at bounding box center [390, 485] width 56 height 38
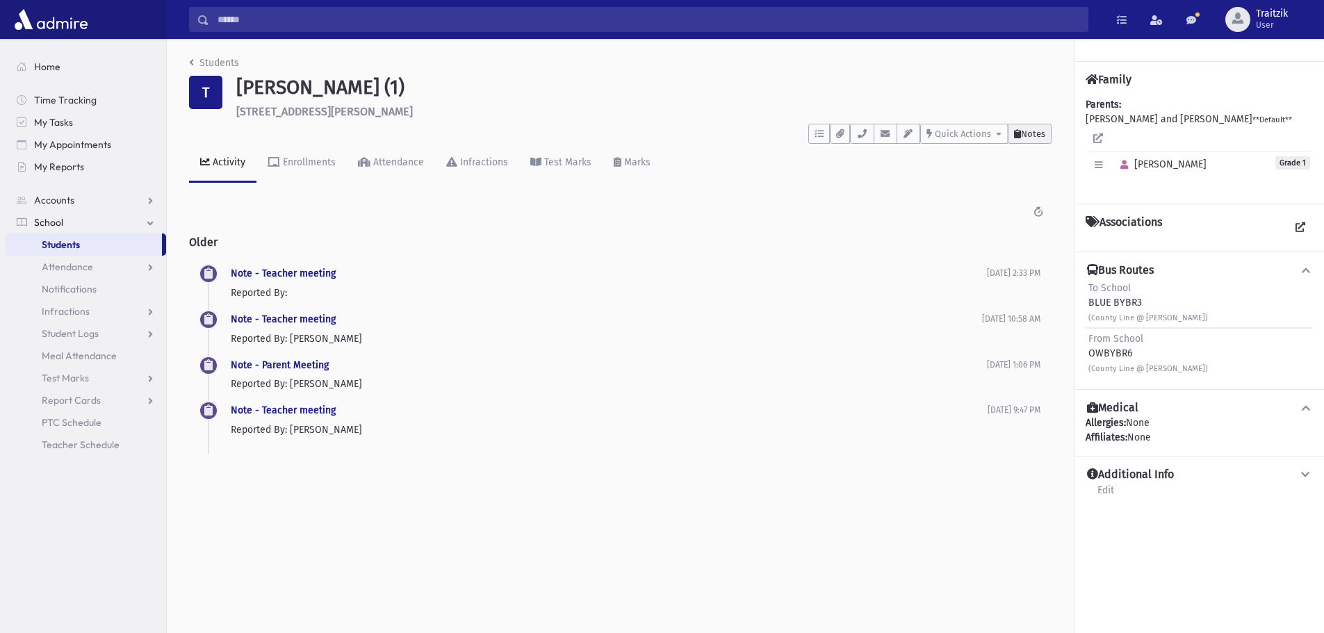
click at [1032, 137] on span "Notes" at bounding box center [1033, 134] width 24 height 10
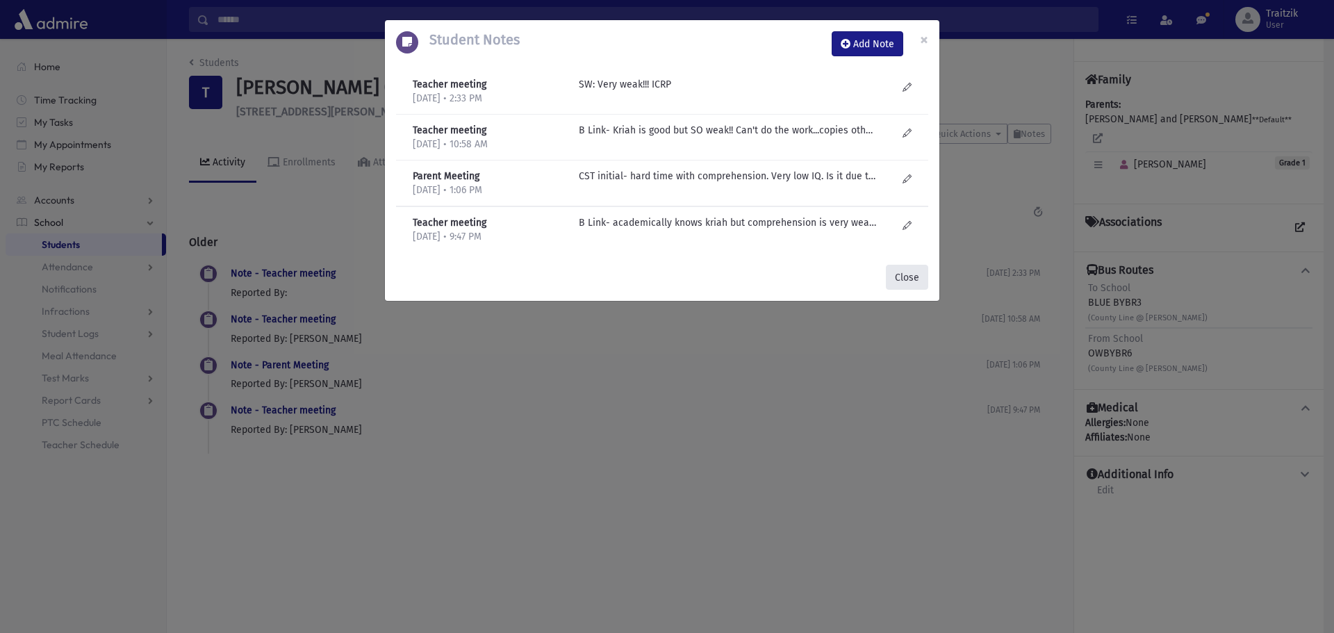
click at [894, 270] on button "Close" at bounding box center [907, 277] width 42 height 25
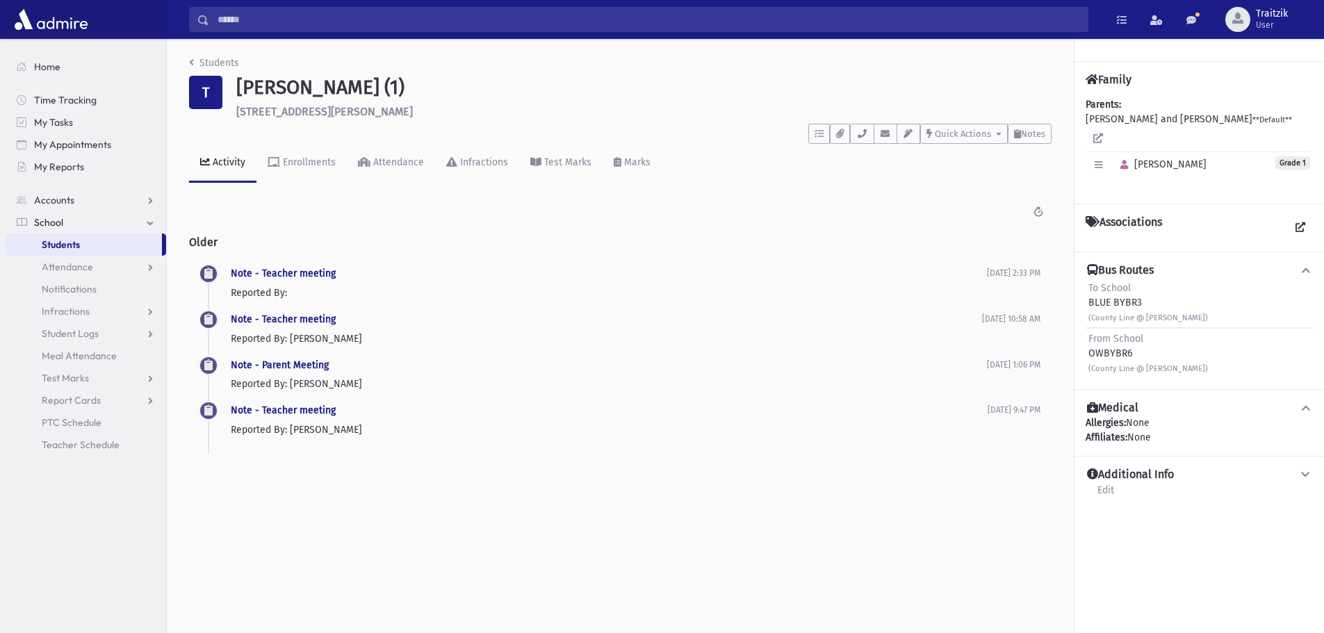
click at [188, 63] on div "Students T Tyberg, Libby (1) 1391 Laura Ct Lakewood **** To Do's No open tasks …" at bounding box center [620, 261] width 907 height 445
click at [192, 63] on icon "breadcrumb" at bounding box center [191, 63] width 5 height 10
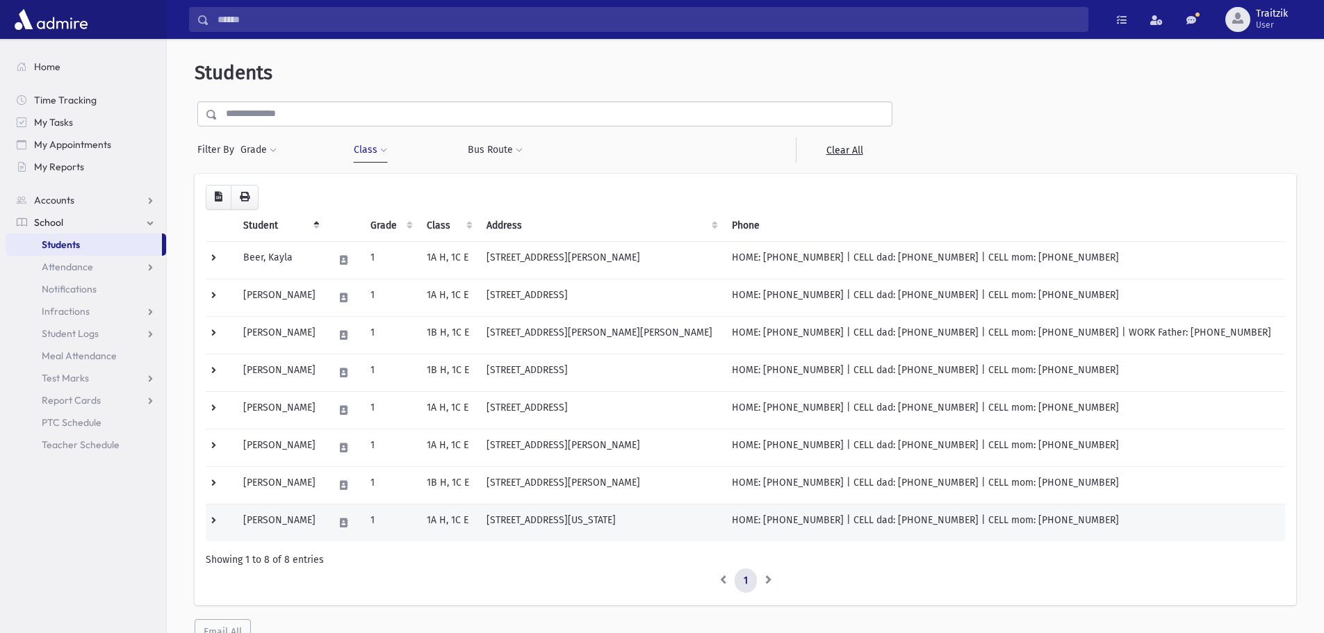
click at [397, 516] on td "1" at bounding box center [390, 523] width 56 height 38
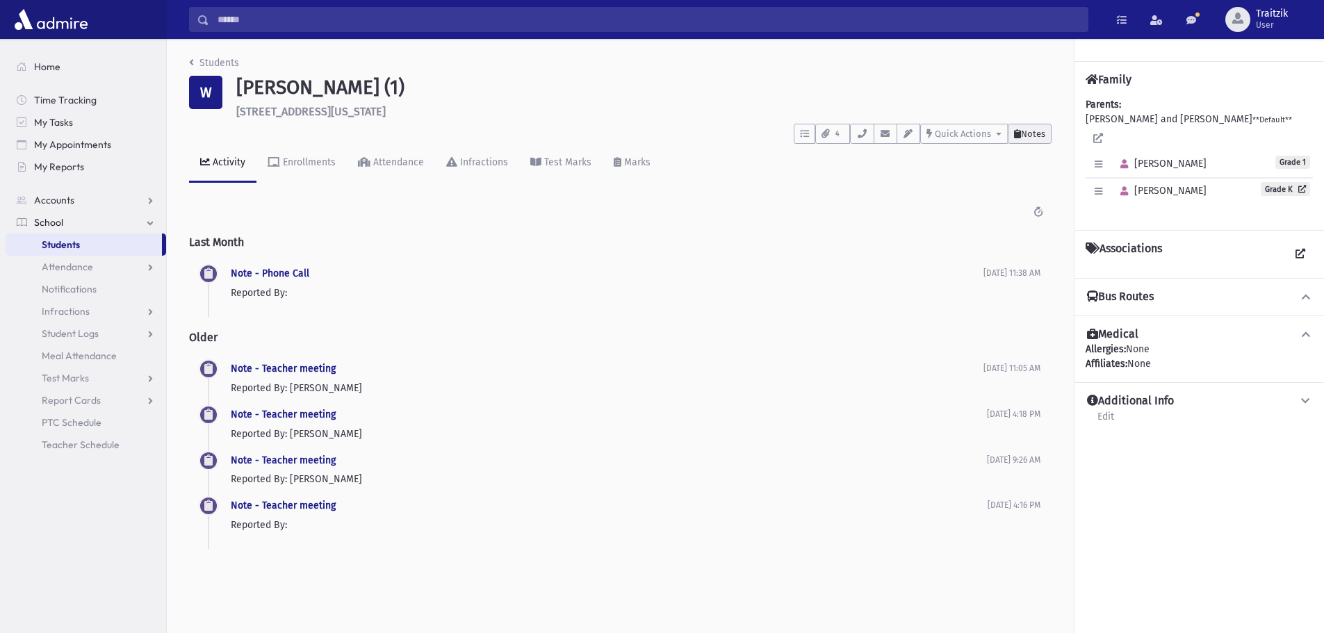
click at [1045, 139] on button "Notes" at bounding box center [1030, 134] width 44 height 20
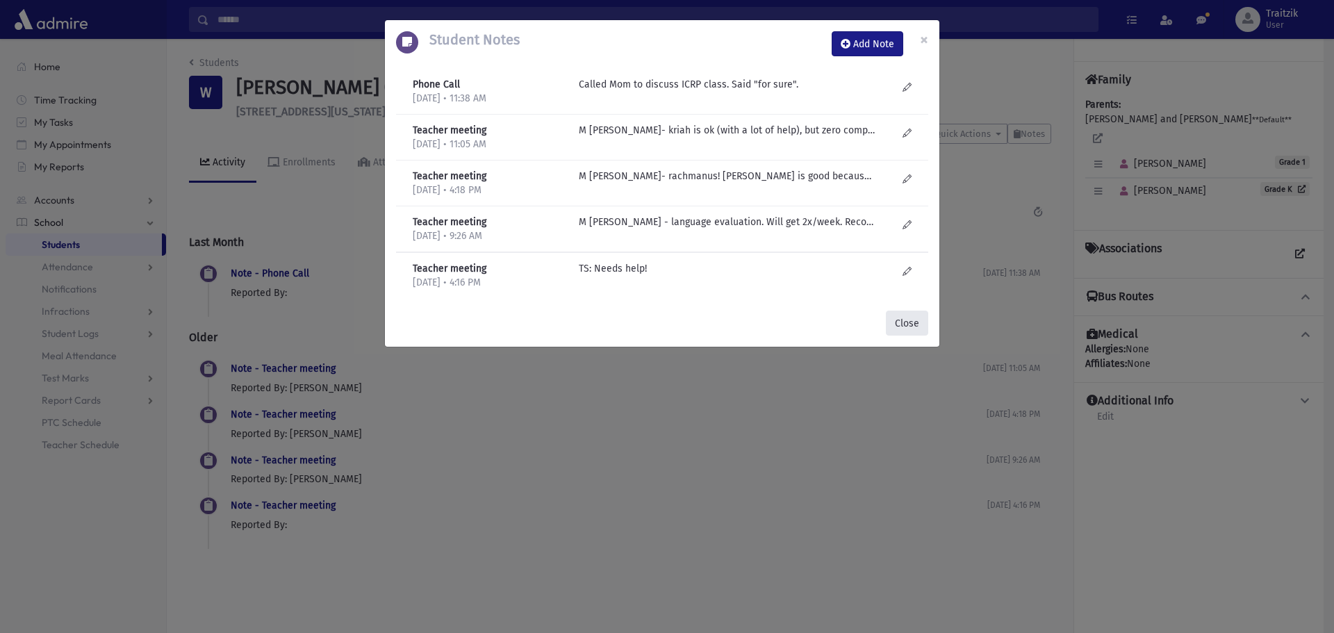
click at [914, 330] on button "Close" at bounding box center [907, 323] width 42 height 25
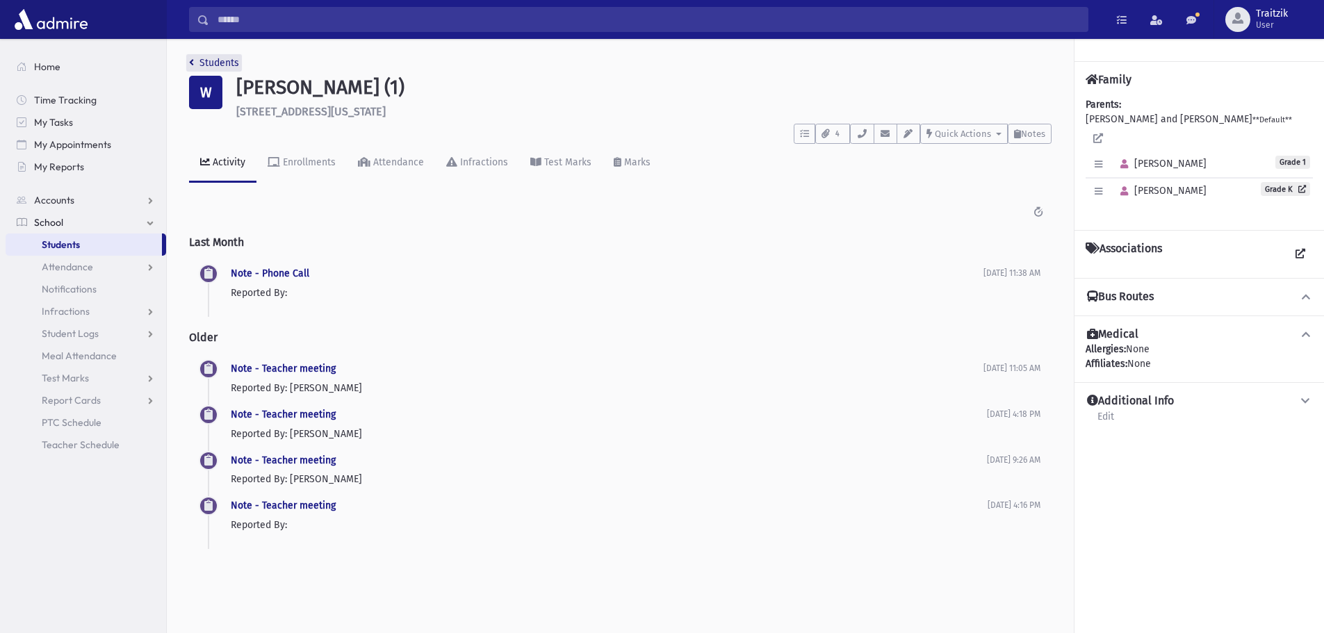
click at [189, 57] on link "Students" at bounding box center [214, 63] width 50 height 12
